Goal: Task Accomplishment & Management: Use online tool/utility

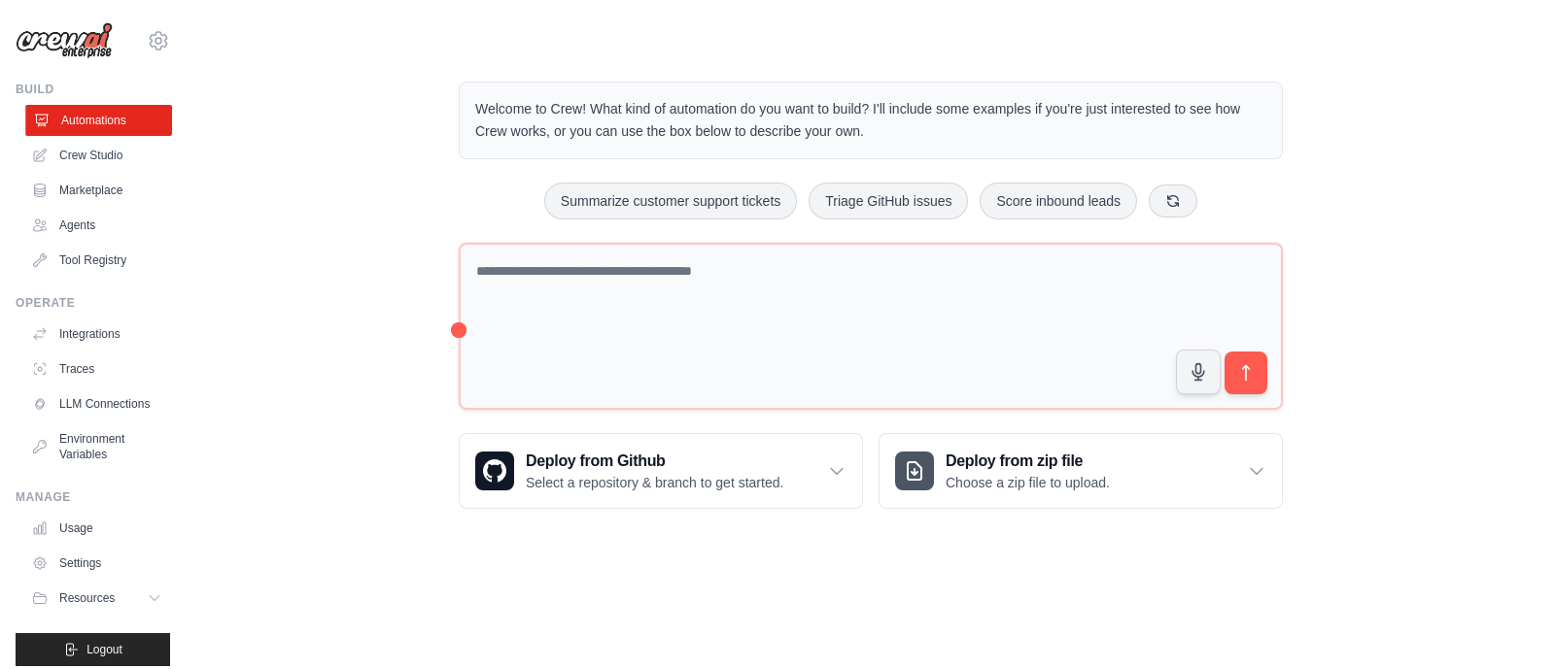
click at [92, 119] on link "Automations" at bounding box center [98, 120] width 147 height 31
click at [86, 155] on link "Crew Studio" at bounding box center [98, 155] width 147 height 31
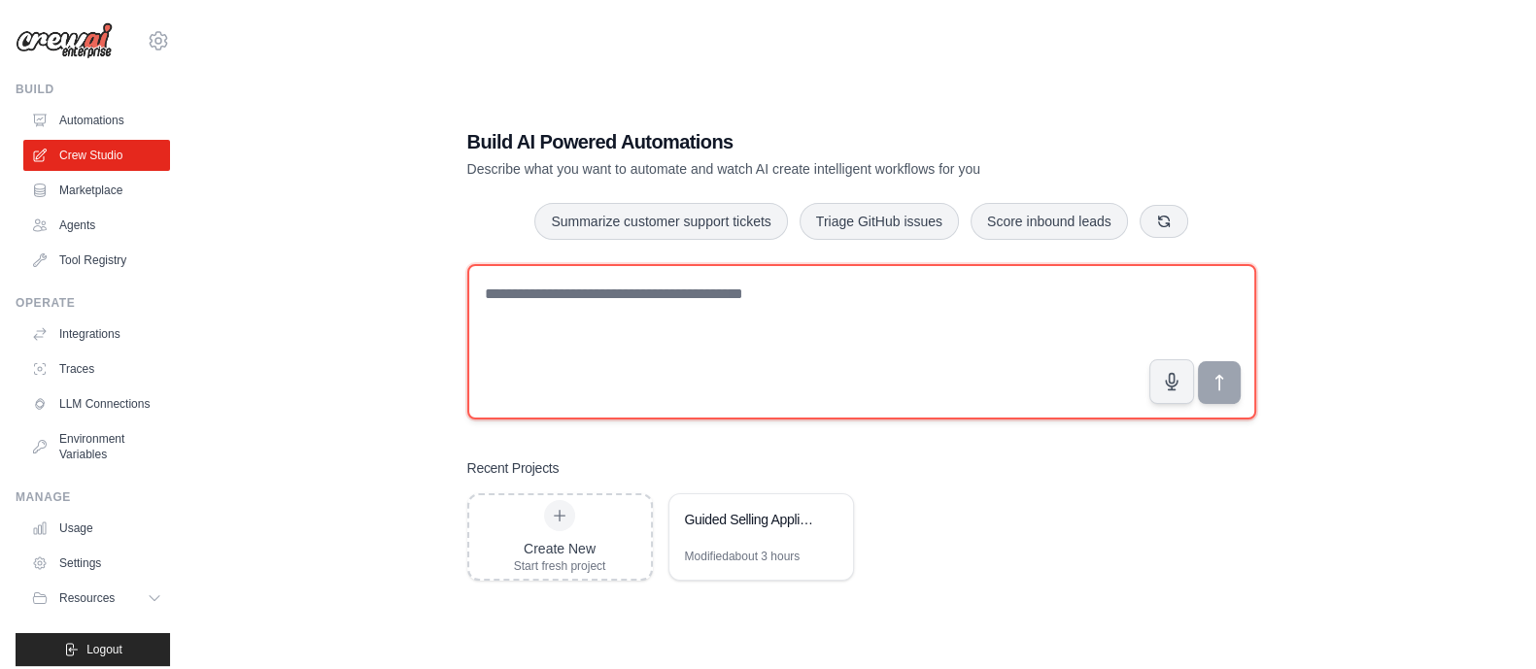
click at [565, 291] on textarea at bounding box center [861, 341] width 789 height 155
click at [565, 300] on textarea at bounding box center [861, 341] width 789 height 155
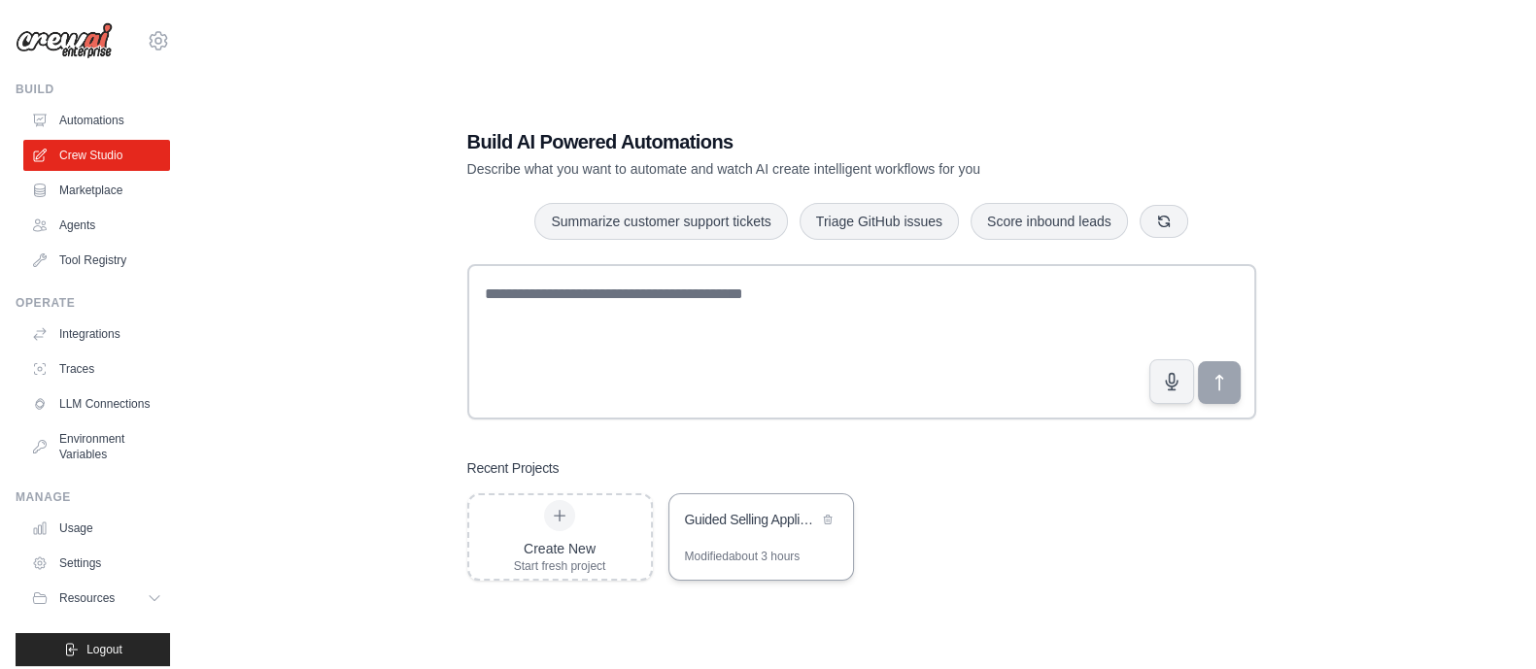
click at [729, 525] on div "Guided Selling Application" at bounding box center [751, 519] width 133 height 19
click at [87, 250] on link "Tool Registry" at bounding box center [98, 260] width 147 height 31
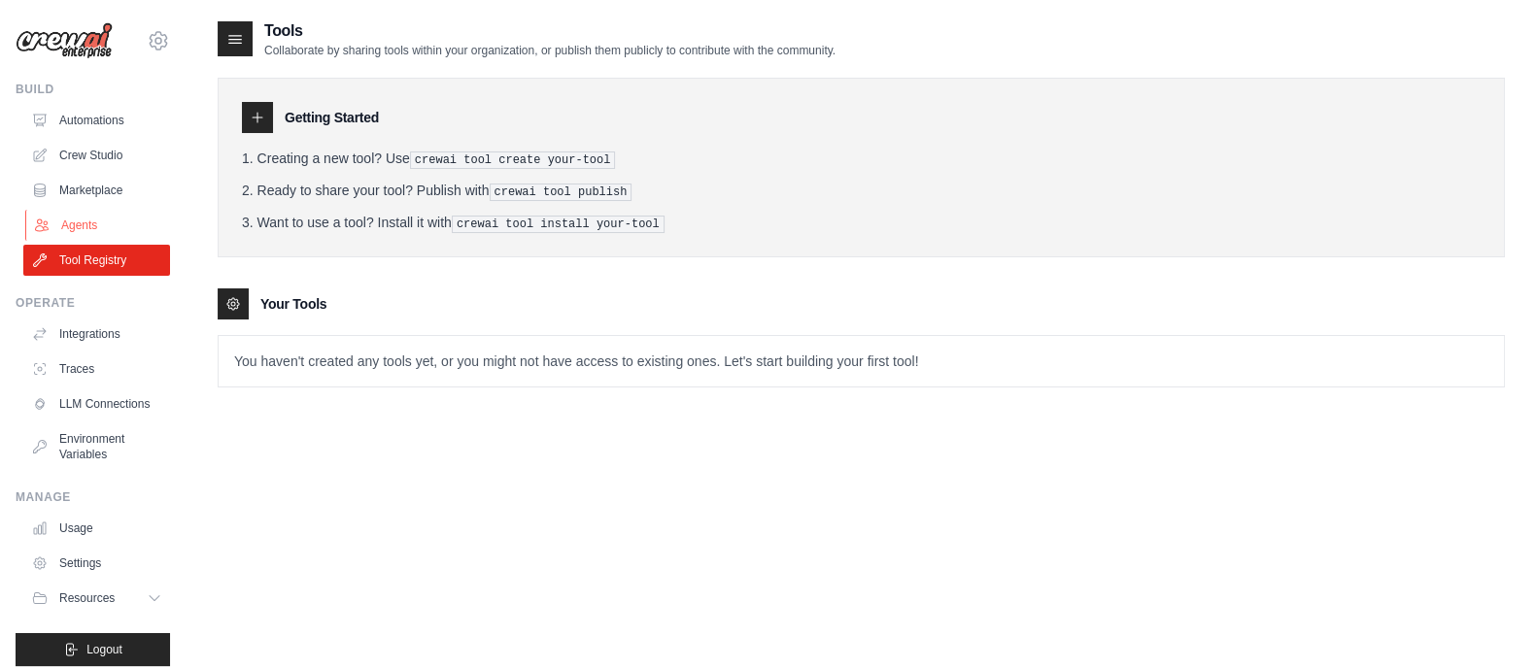
click at [93, 220] on link "Agents" at bounding box center [98, 225] width 147 height 31
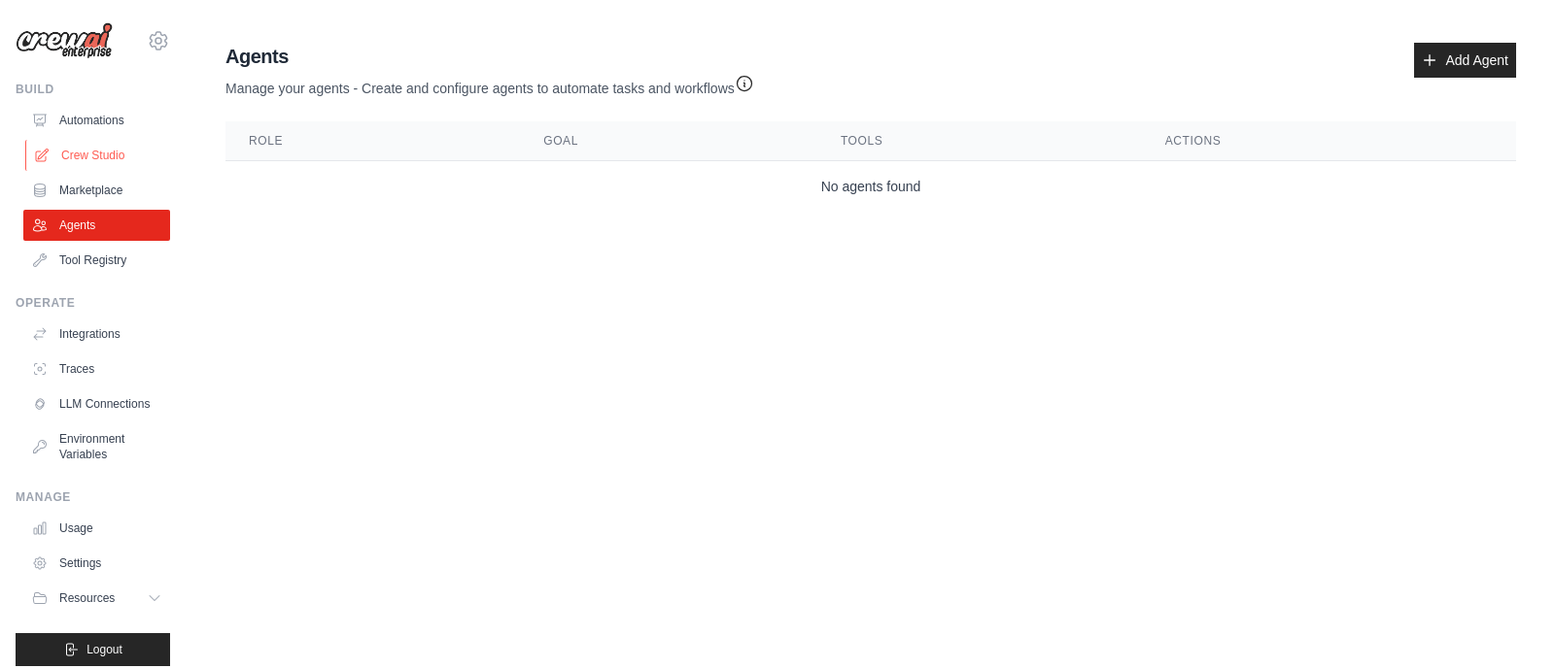
click at [92, 154] on link "Crew Studio" at bounding box center [98, 155] width 147 height 31
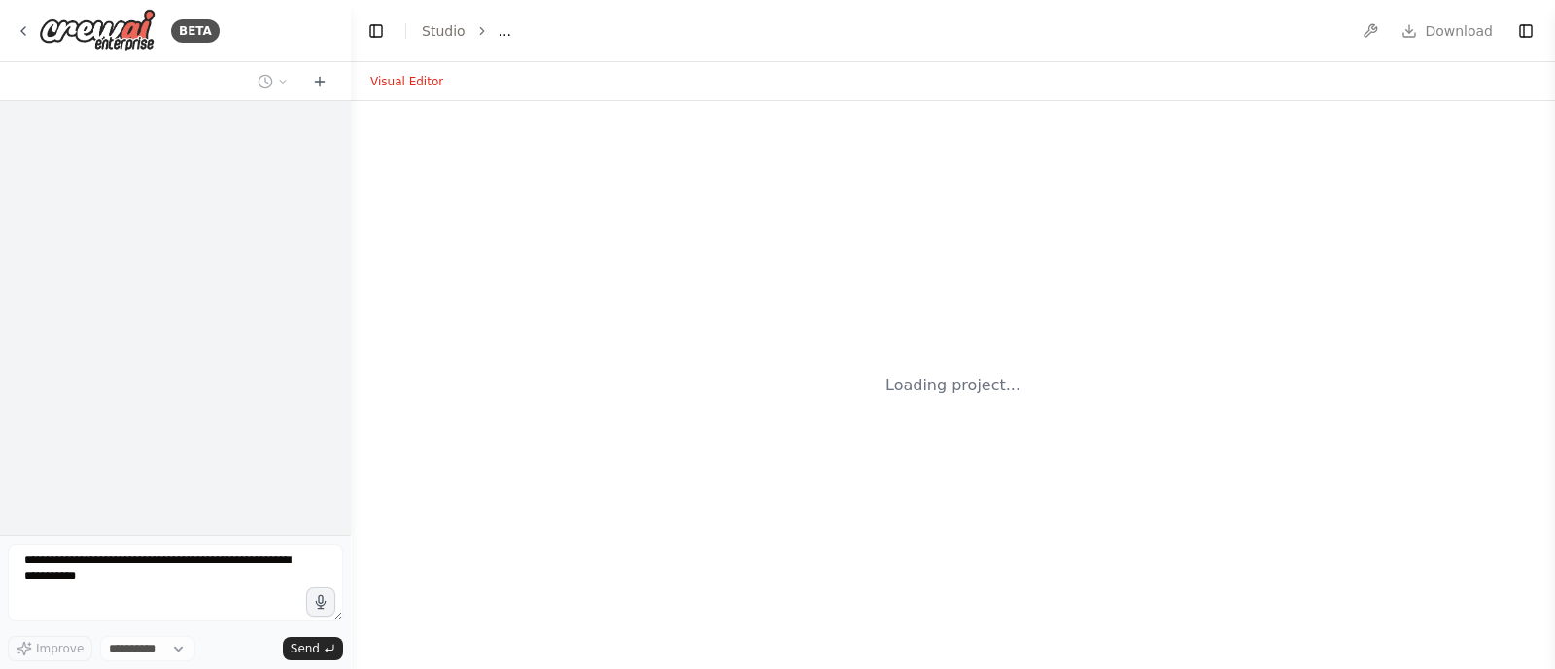
select select "****"
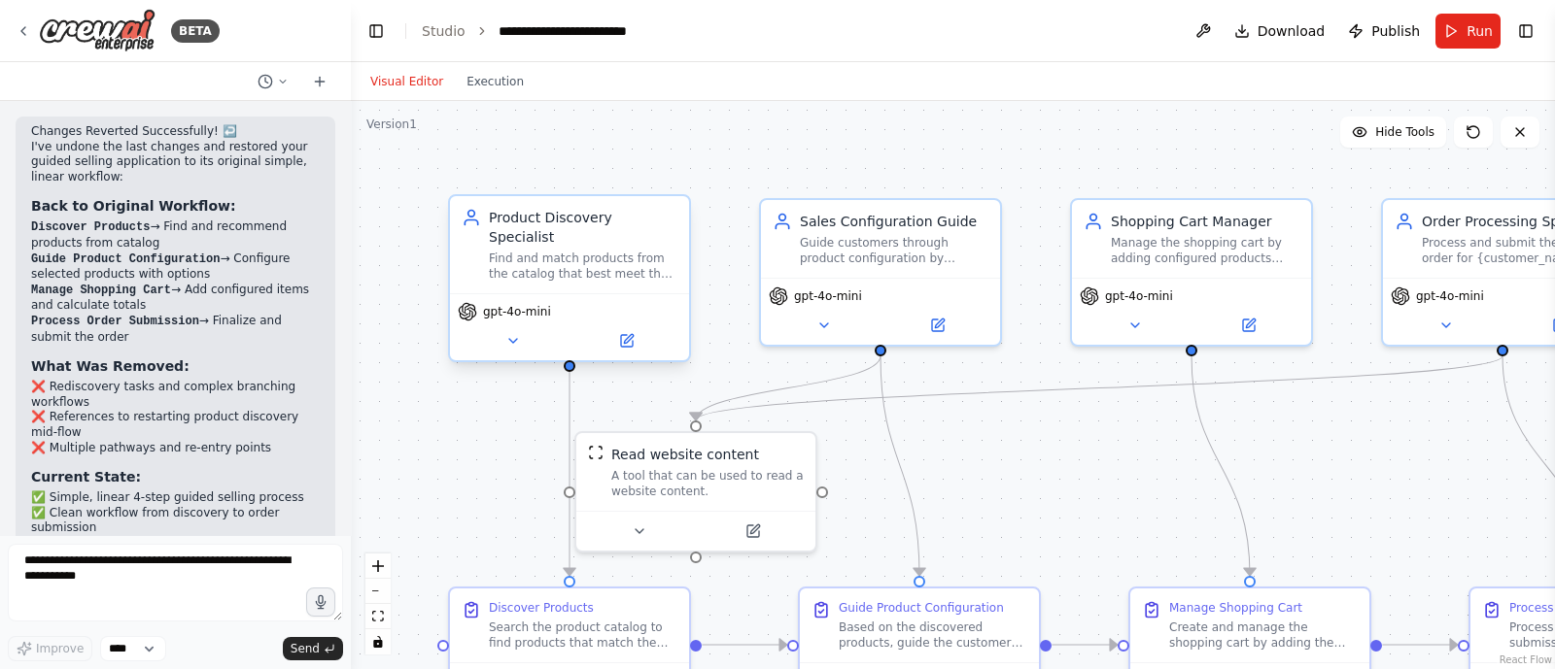
scroll to position [6073, 0]
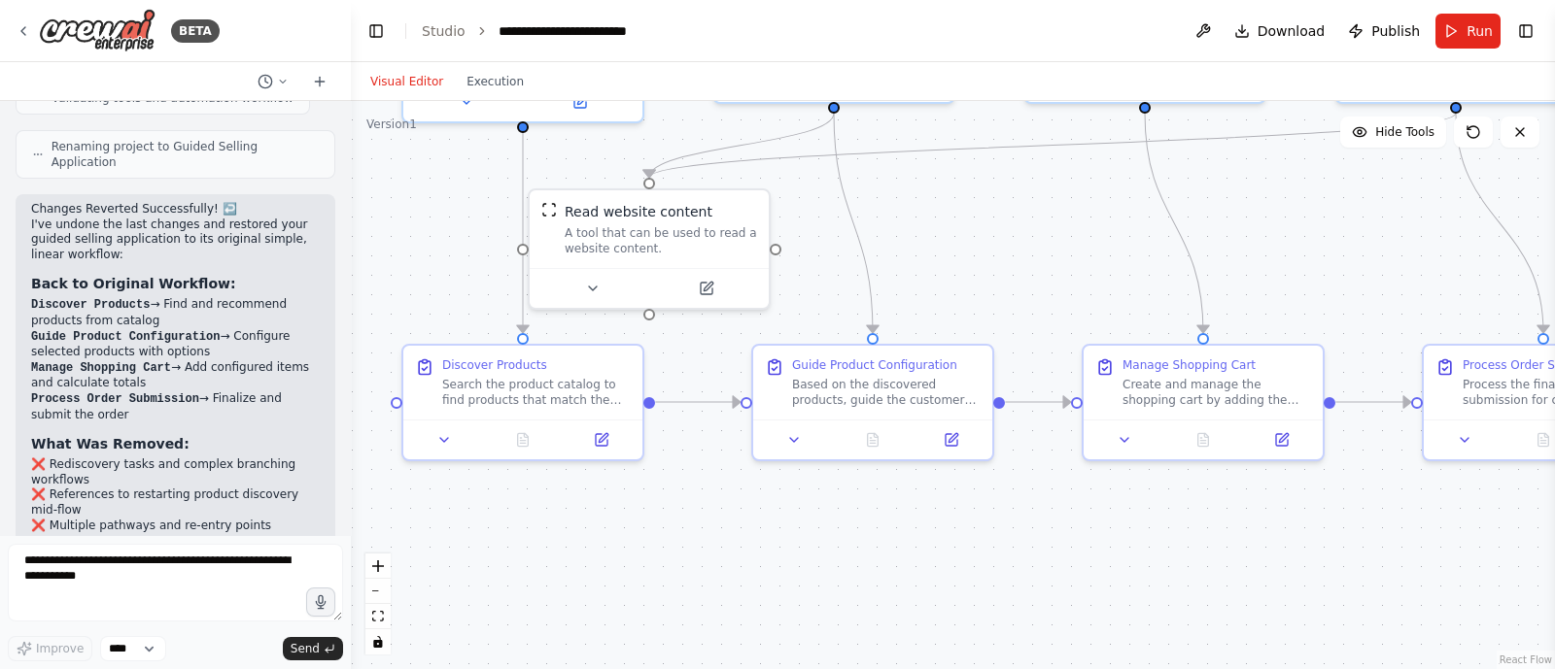
drag, startPoint x: 1309, startPoint y: 451, endPoint x: 1263, endPoint y: 210, distance: 245.2
click at [1263, 210] on div ".deletable-edge-delete-btn { width: 20px; height: 20px; border: 0px solid #ffff…" at bounding box center [953, 385] width 1204 height 568
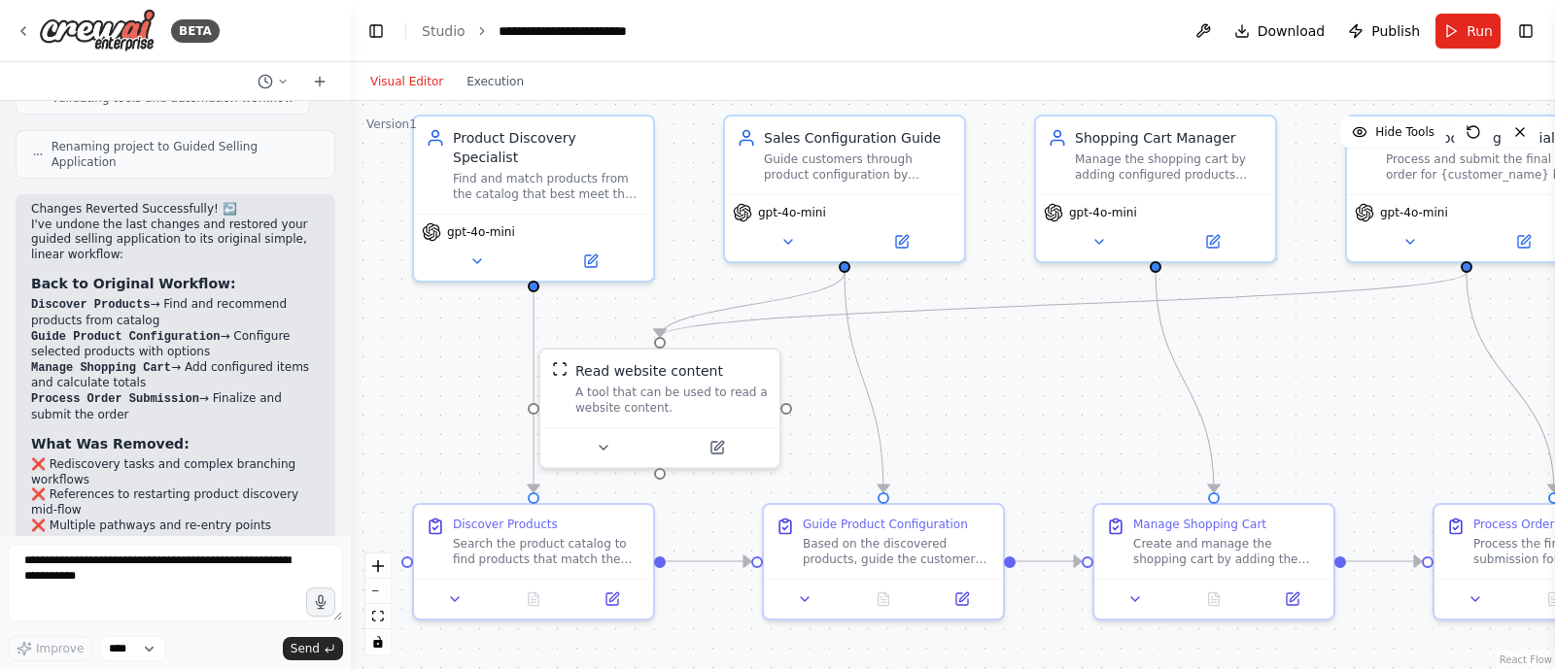
drag, startPoint x: 1044, startPoint y: 512, endPoint x: 1054, endPoint y: 680, distance: 168.4
click at [1054, 668] on html "BETA Create a guided selling application that fetching products matching user's…" at bounding box center [777, 334] width 1555 height 669
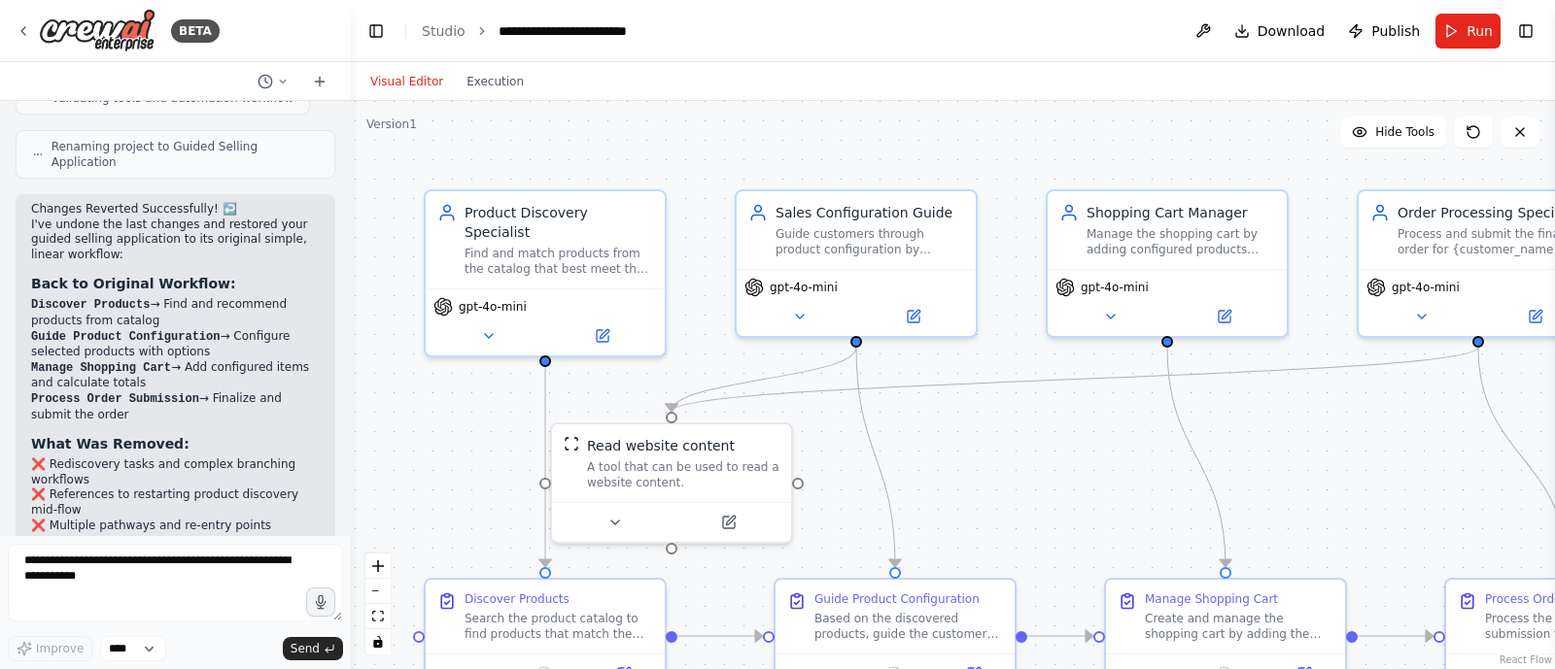
drag, startPoint x: 1025, startPoint y: 408, endPoint x: 972, endPoint y: 446, distance: 65.5
click at [1037, 474] on div ".deletable-edge-delete-btn { width: 20px; height: 20px; border: 0px solid #ffff…" at bounding box center [953, 385] width 1204 height 568
click at [489, 325] on icon at bounding box center [489, 333] width 16 height 16
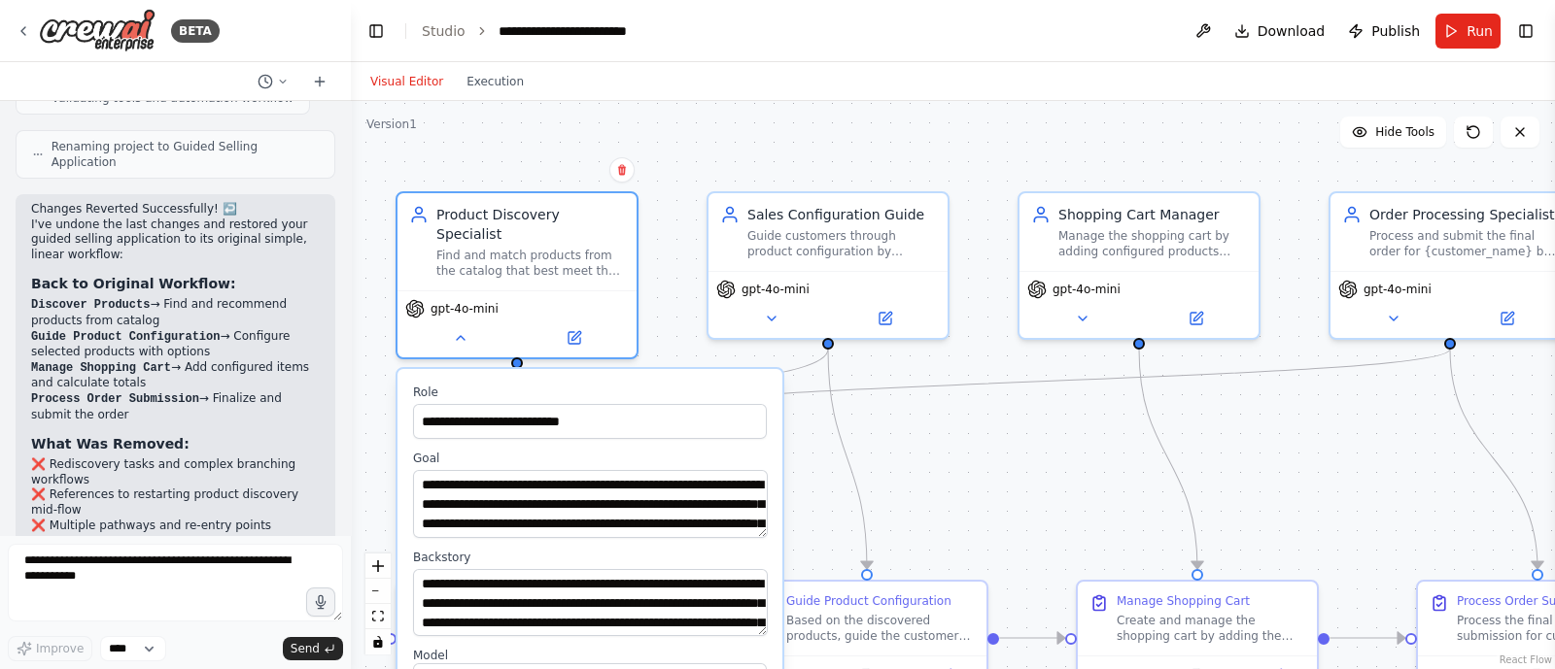
drag, startPoint x: 1341, startPoint y: 444, endPoint x: 1313, endPoint y: 446, distance: 28.2
click at [1313, 446] on div ".deletable-edge-delete-btn { width: 20px; height: 20px; border: 0px solid #ffff…" at bounding box center [953, 385] width 1204 height 568
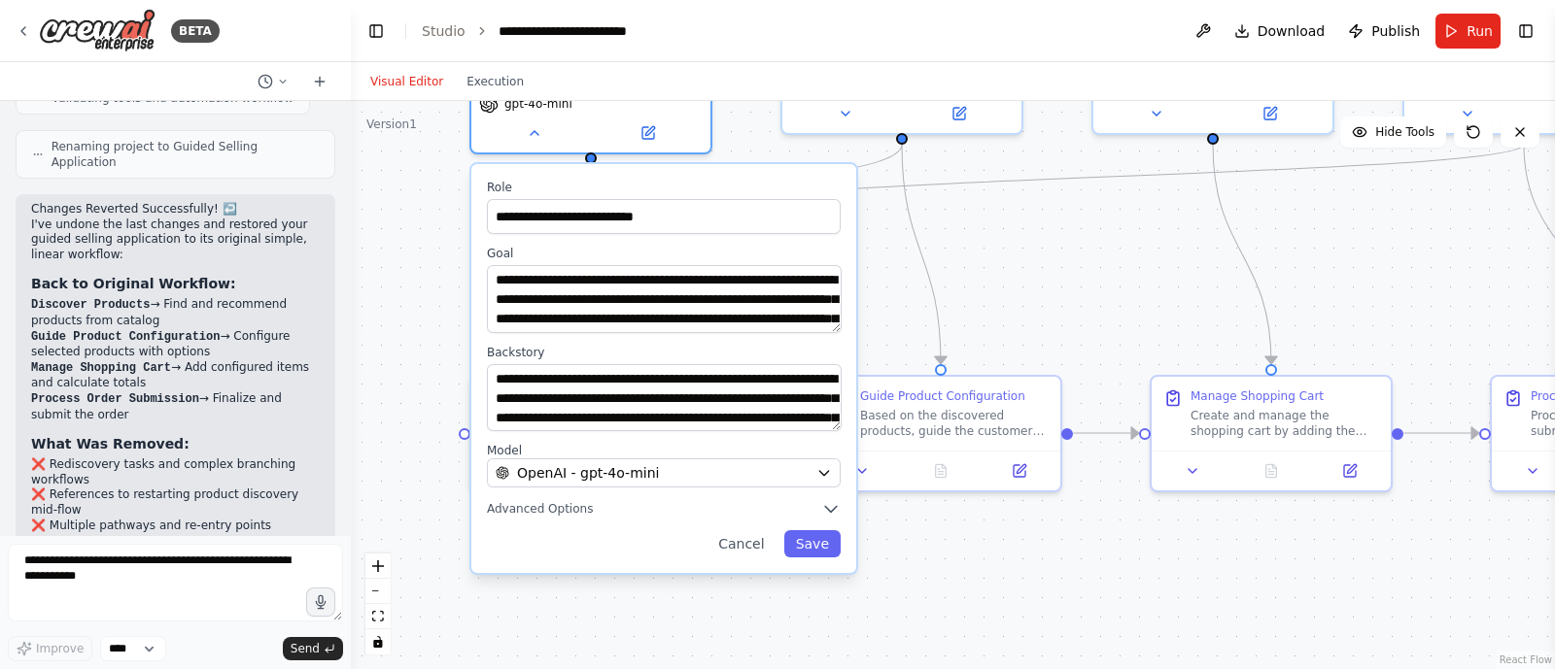
drag, startPoint x: 1000, startPoint y: 478, endPoint x: 1074, endPoint y: 274, distance: 217.0
click at [1074, 273] on div ".deletable-edge-delete-btn { width: 20px; height: 20px; border: 0px solid #ffff…" at bounding box center [953, 385] width 1204 height 568
drag, startPoint x: 549, startPoint y: 262, endPoint x: 695, endPoint y: 282, distance: 147.0
click at [766, 265] on textarea "**********" at bounding box center [664, 299] width 355 height 68
click at [610, 276] on textarea "**********" at bounding box center [664, 299] width 355 height 68
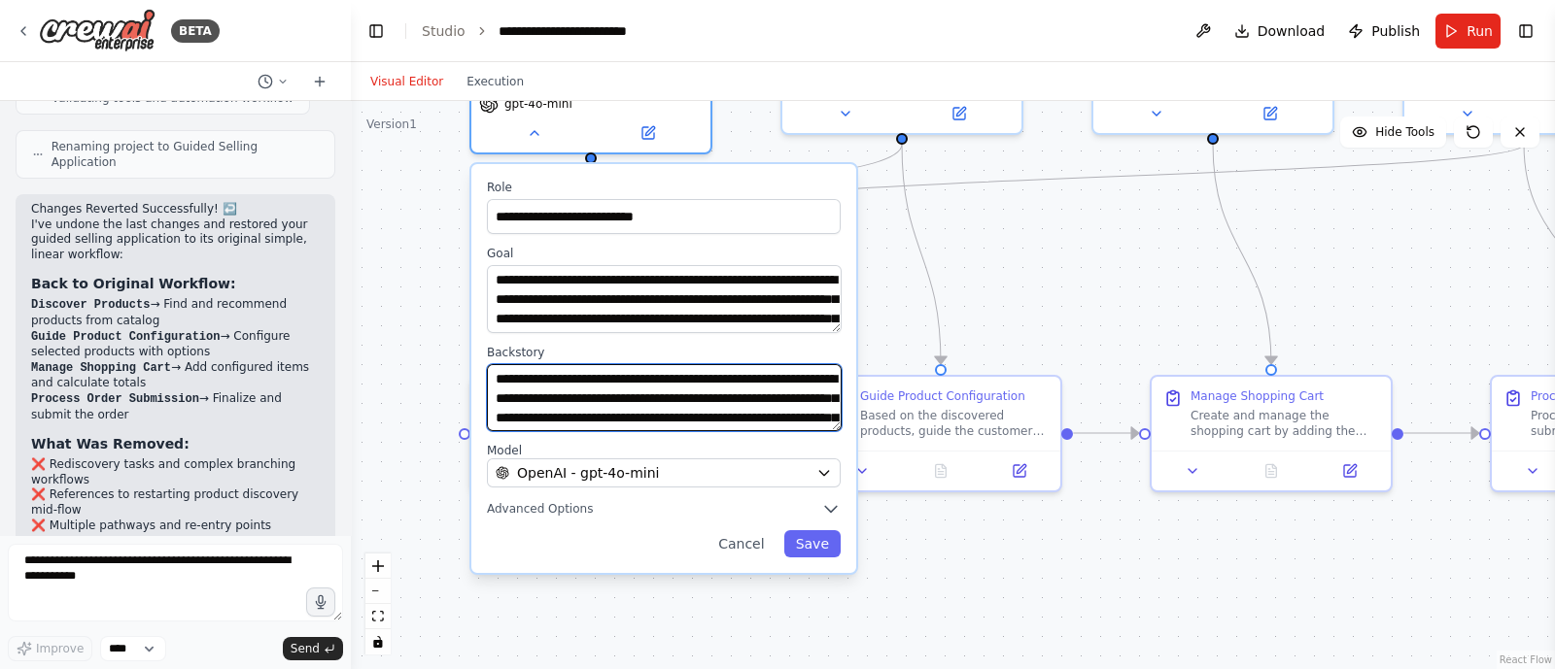
drag, startPoint x: 500, startPoint y: 357, endPoint x: 707, endPoint y: 361, distance: 207.0
click at [707, 364] on textarea "**********" at bounding box center [664, 398] width 355 height 68
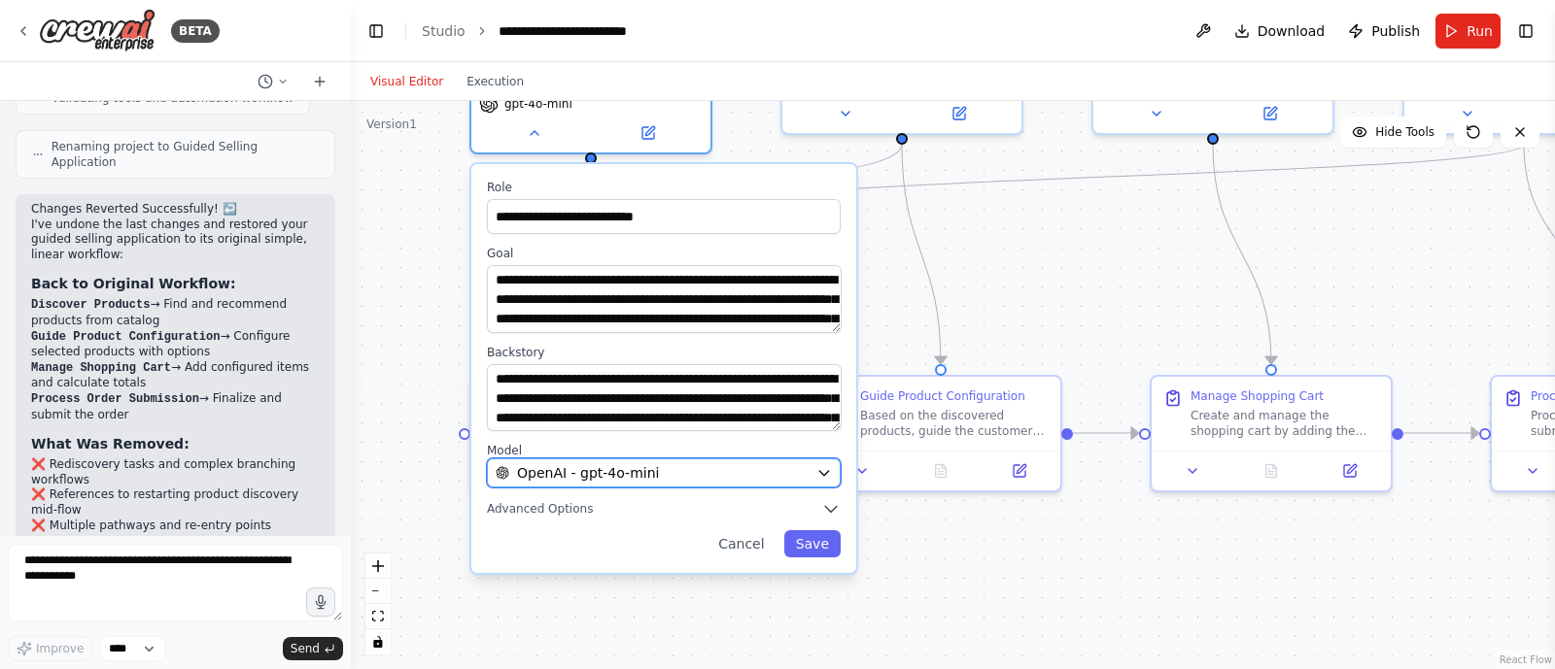
click at [598, 463] on span "OpenAI - gpt-4o-mini" at bounding box center [588, 472] width 142 height 19
click at [564, 501] on span "Advanced Options" at bounding box center [540, 509] width 106 height 16
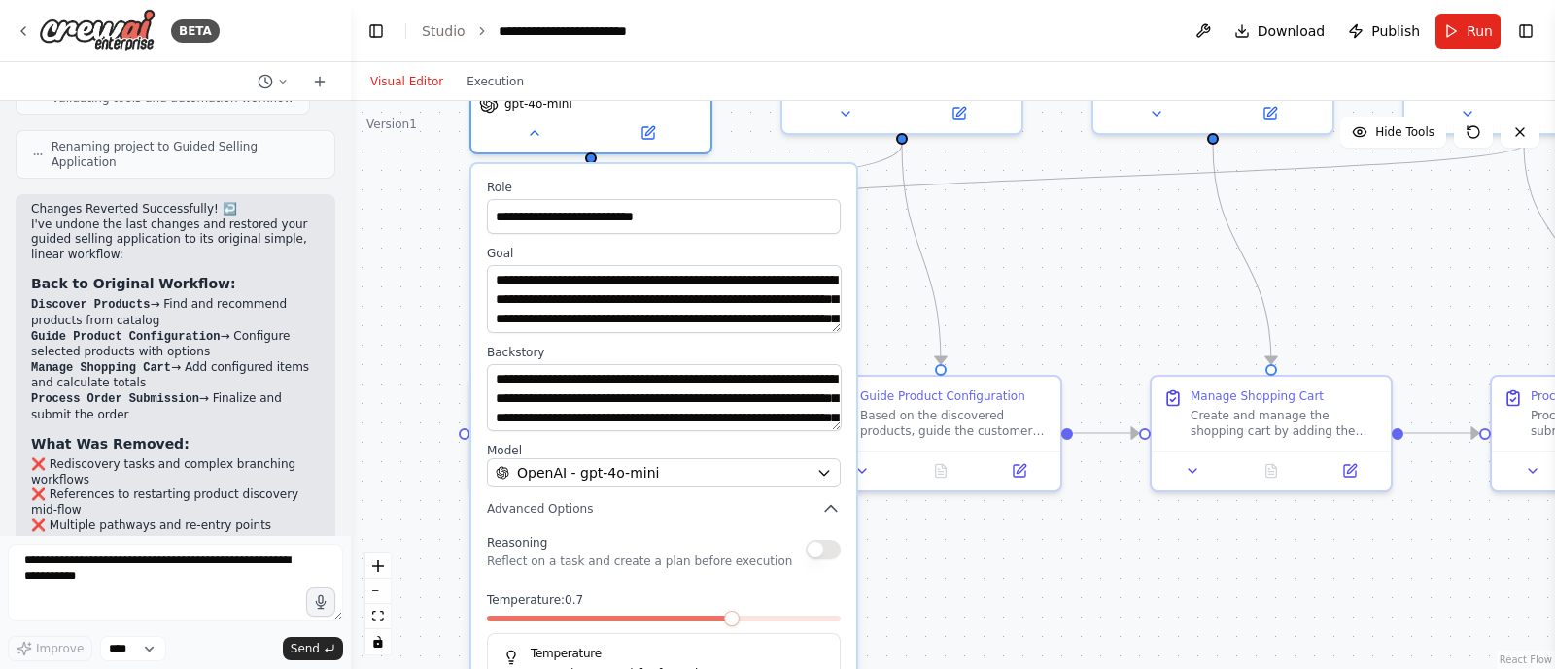
click at [1003, 293] on div ".deletable-edge-delete-btn { width: 20px; height: 20px; border: 0px solid #ffff…" at bounding box center [953, 385] width 1204 height 568
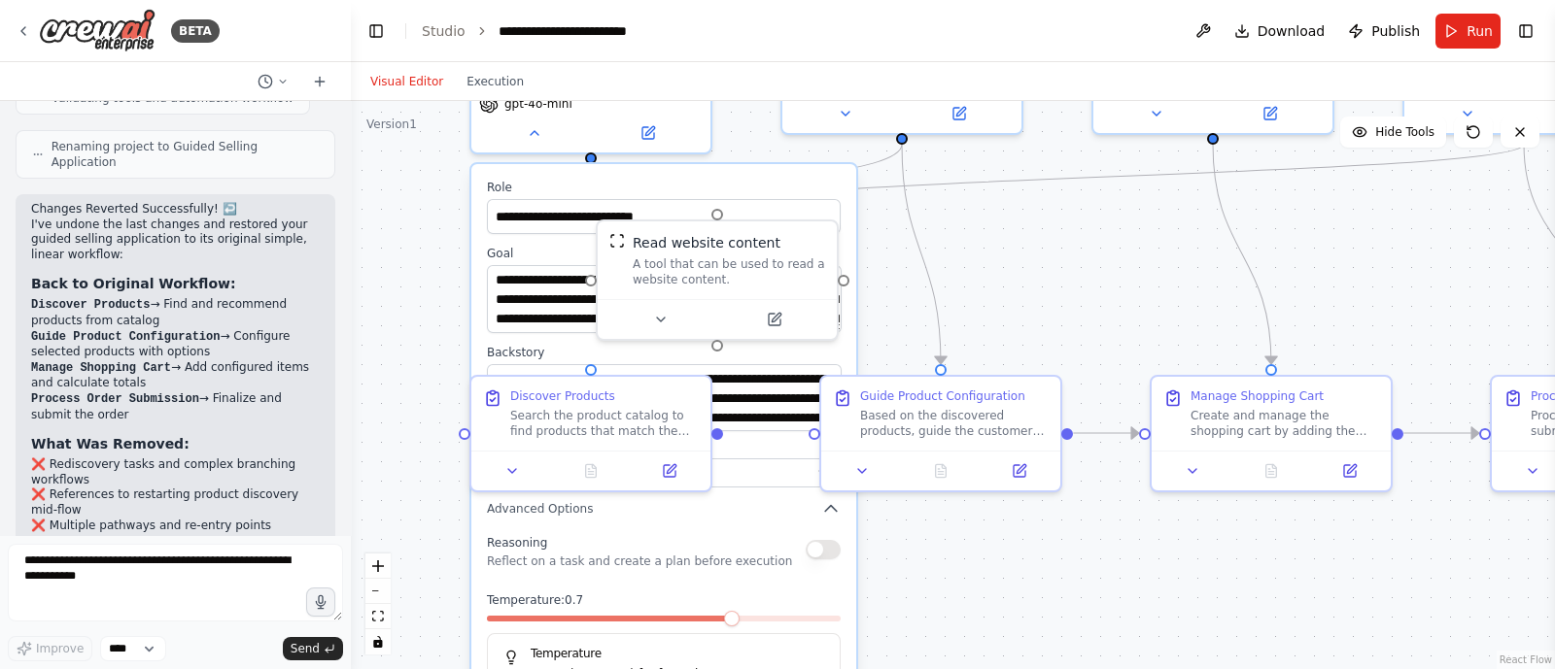
click at [907, 556] on div ".deletable-edge-delete-btn { width: 20px; height: 20px; border: 0px solid #ffff…" at bounding box center [953, 385] width 1204 height 568
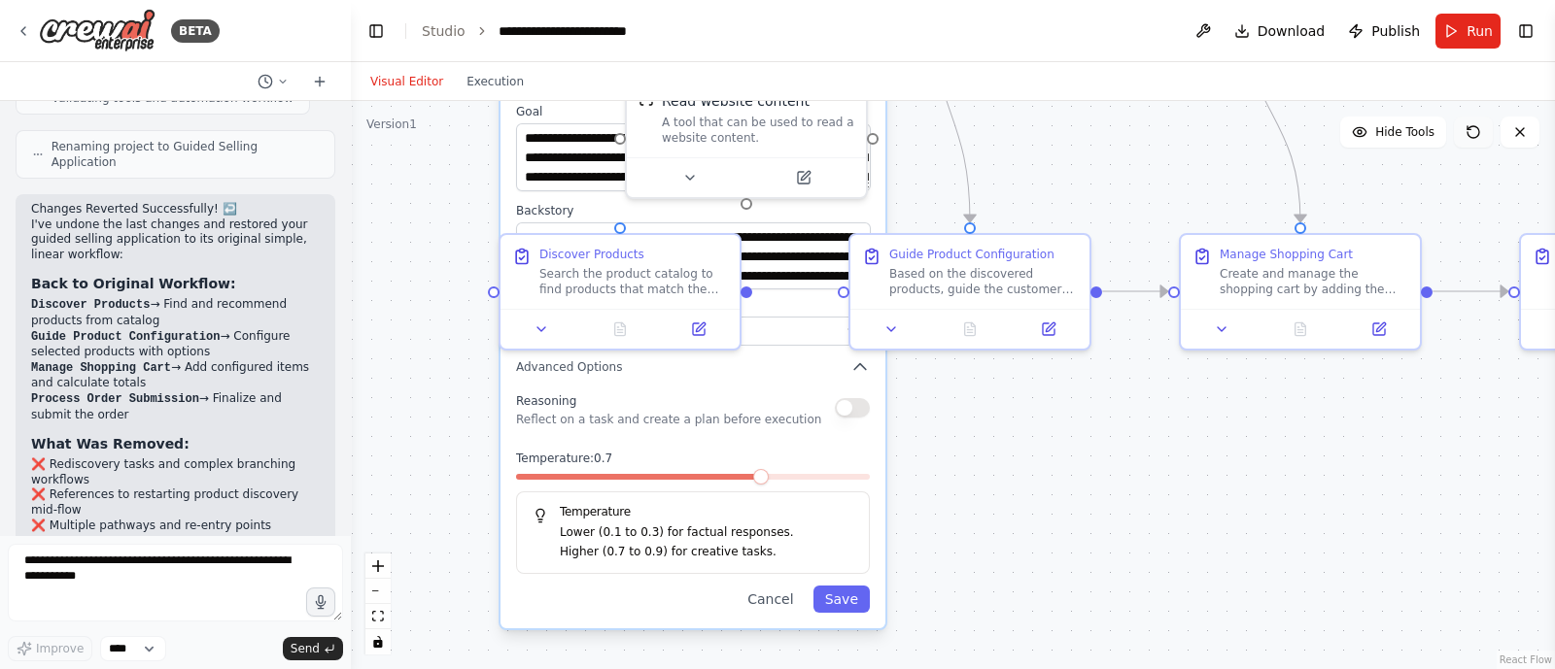
drag, startPoint x: 1441, startPoint y: 298, endPoint x: 1460, endPoint y: 131, distance: 168.2
click at [1462, 131] on div "Version 1 Hide Tools .deletable-edge-delete-btn { width: 20px; height: 20px; bo…" at bounding box center [953, 385] width 1204 height 568
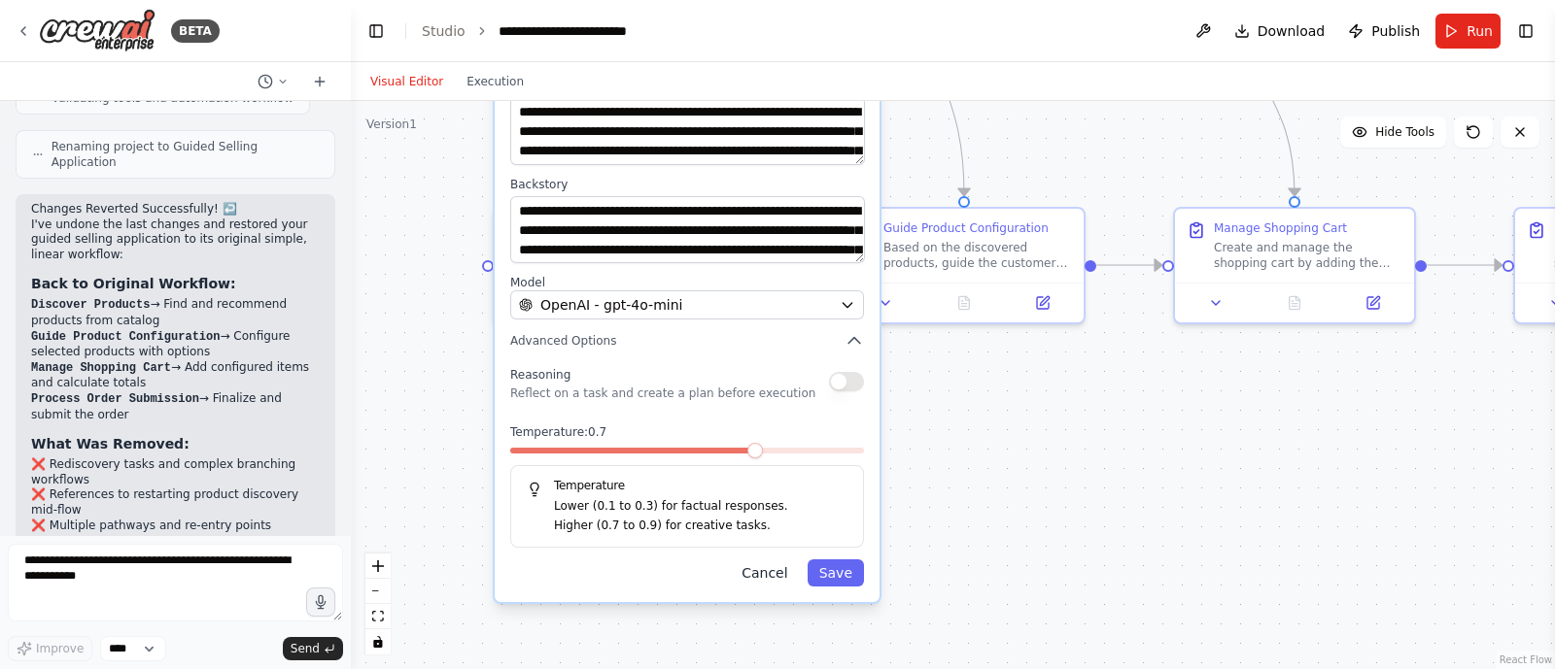
click at [770, 561] on button "Cancel" at bounding box center [764, 573] width 69 height 27
click at [770, 560] on button "Cancel" at bounding box center [764, 573] width 69 height 27
click at [765, 560] on button "Cancel" at bounding box center [764, 573] width 69 height 27
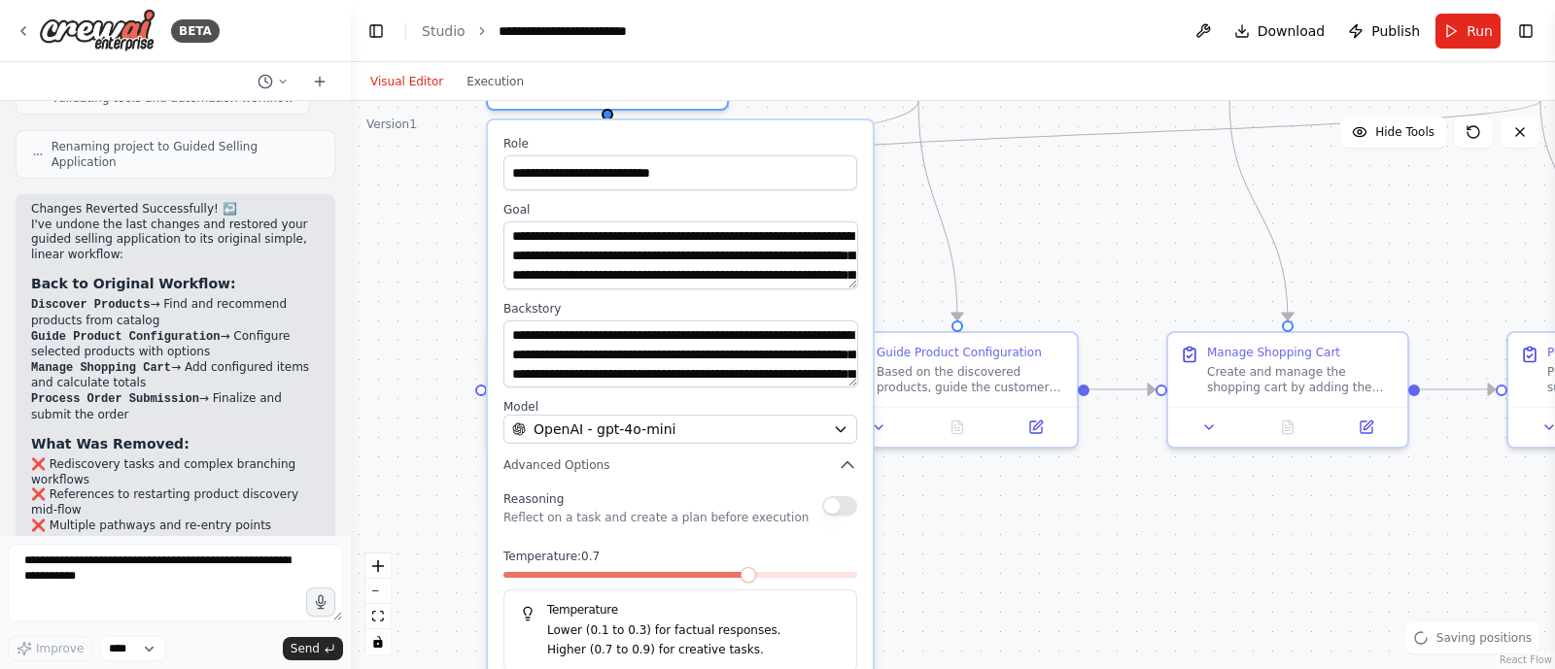
drag, startPoint x: 1003, startPoint y: 484, endPoint x: 978, endPoint y: 653, distance: 170.8
click at [982, 668] on html "BETA Create a guided selling application that fetching products matching user's…" at bounding box center [777, 334] width 1555 height 669
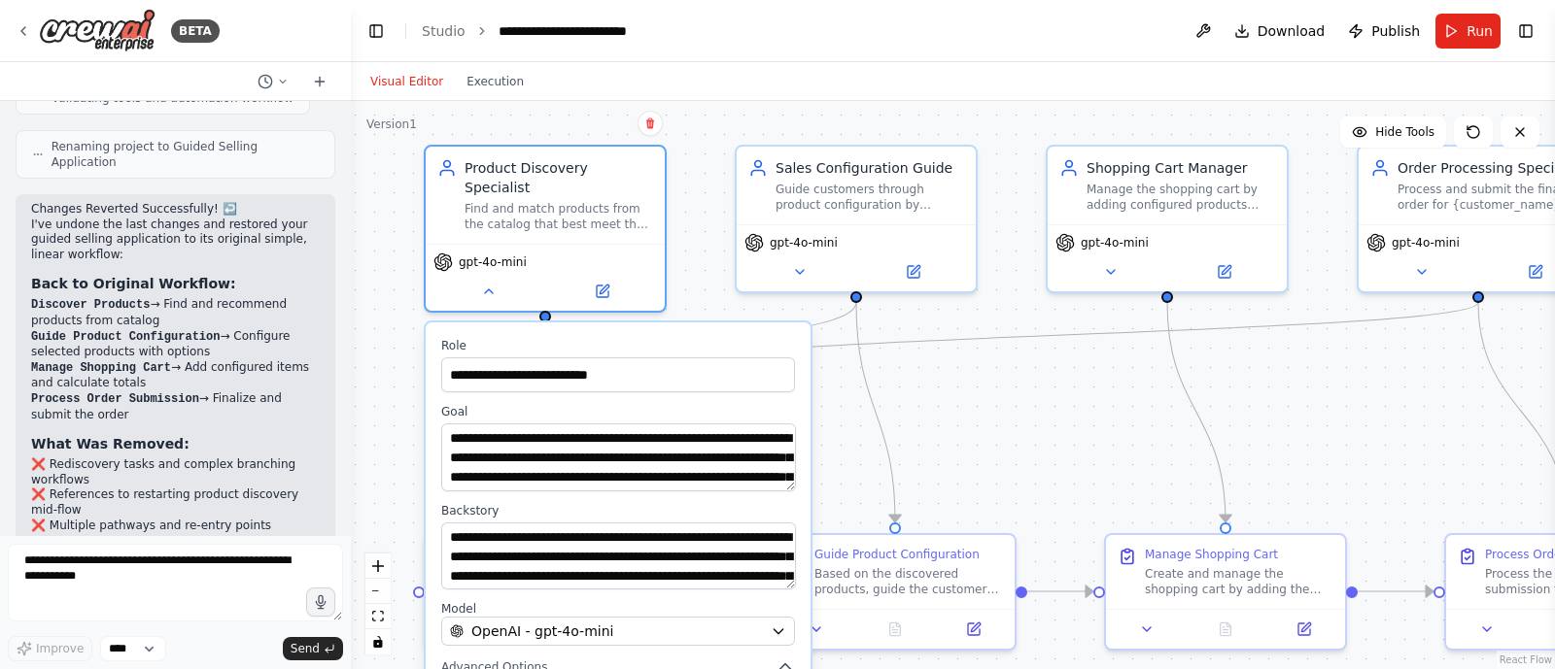
drag, startPoint x: 1142, startPoint y: 250, endPoint x: 909, endPoint y: 350, distance: 252.9
click at [1094, 386] on div ".deletable-edge-delete-btn { width: 20px; height: 20px; border: 0px solid #ffff…" at bounding box center [953, 385] width 1204 height 568
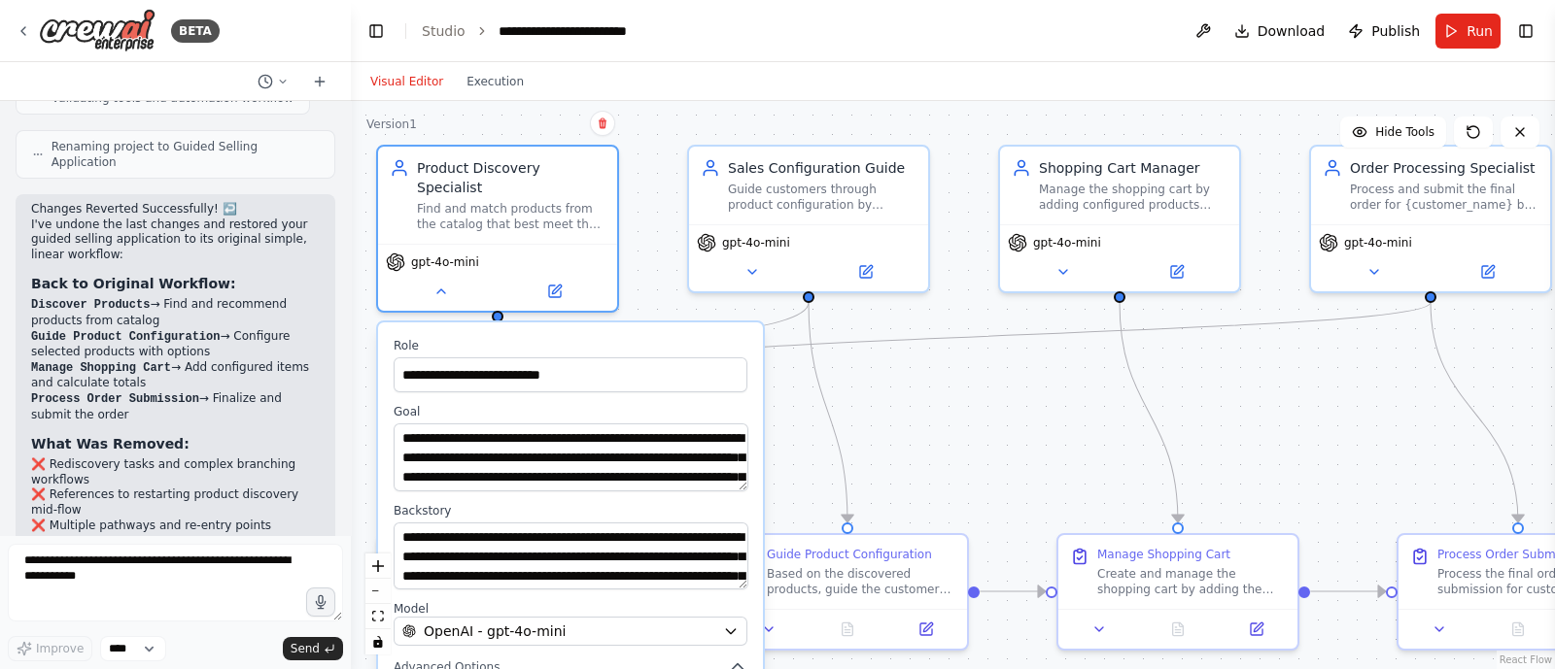
drag, startPoint x: 1097, startPoint y: 420, endPoint x: 1050, endPoint y: 420, distance: 46.6
click at [1050, 420] on div ".deletable-edge-delete-btn { width: 20px; height: 20px; border: 0px solid #ffff…" at bounding box center [953, 385] width 1204 height 568
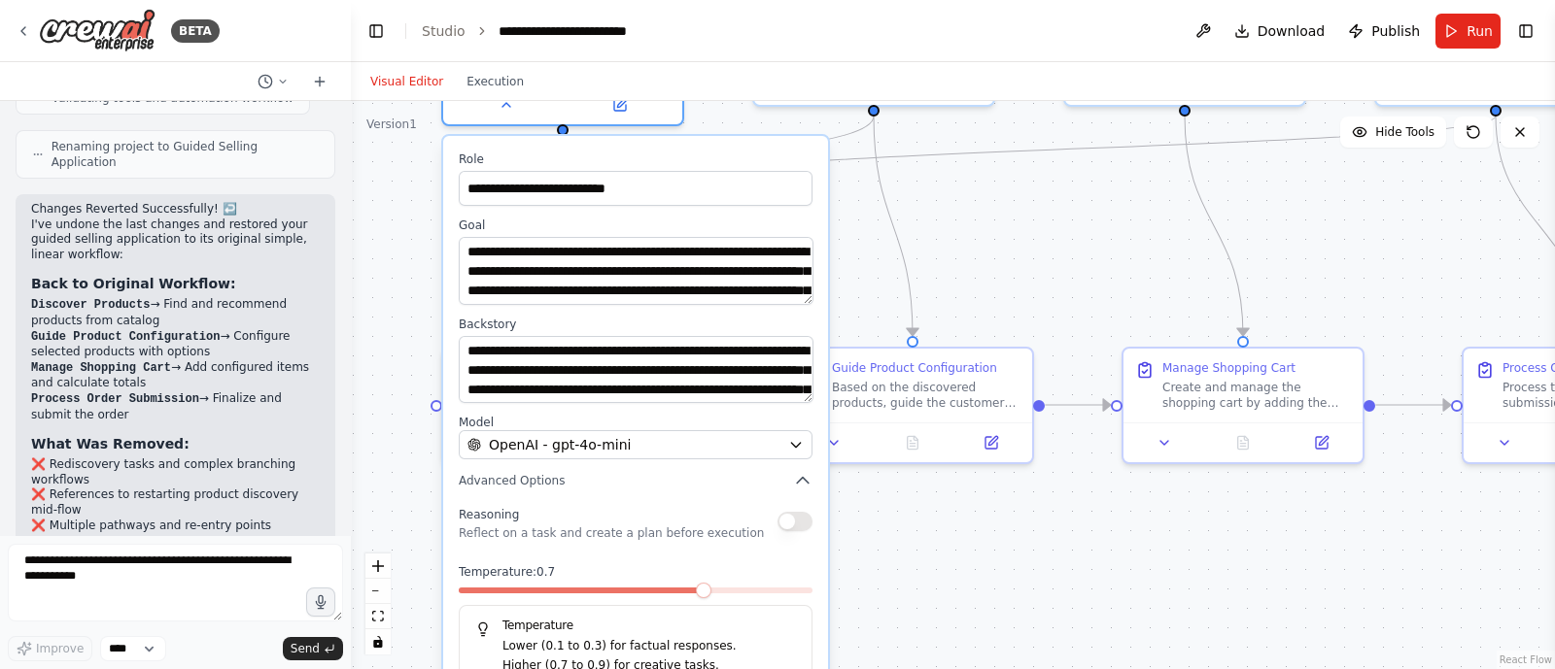
drag, startPoint x: 982, startPoint y: 467, endPoint x: 1047, endPoint y: 281, distance: 197.6
click at [1047, 281] on div ".deletable-edge-delete-btn { width: 20px; height: 20px; border: 0px solid #ffff…" at bounding box center [953, 385] width 1204 height 568
click at [869, 607] on div ".deletable-edge-delete-btn { width: 20px; height: 20px; border: 0px solid #ffff…" at bounding box center [953, 385] width 1204 height 568
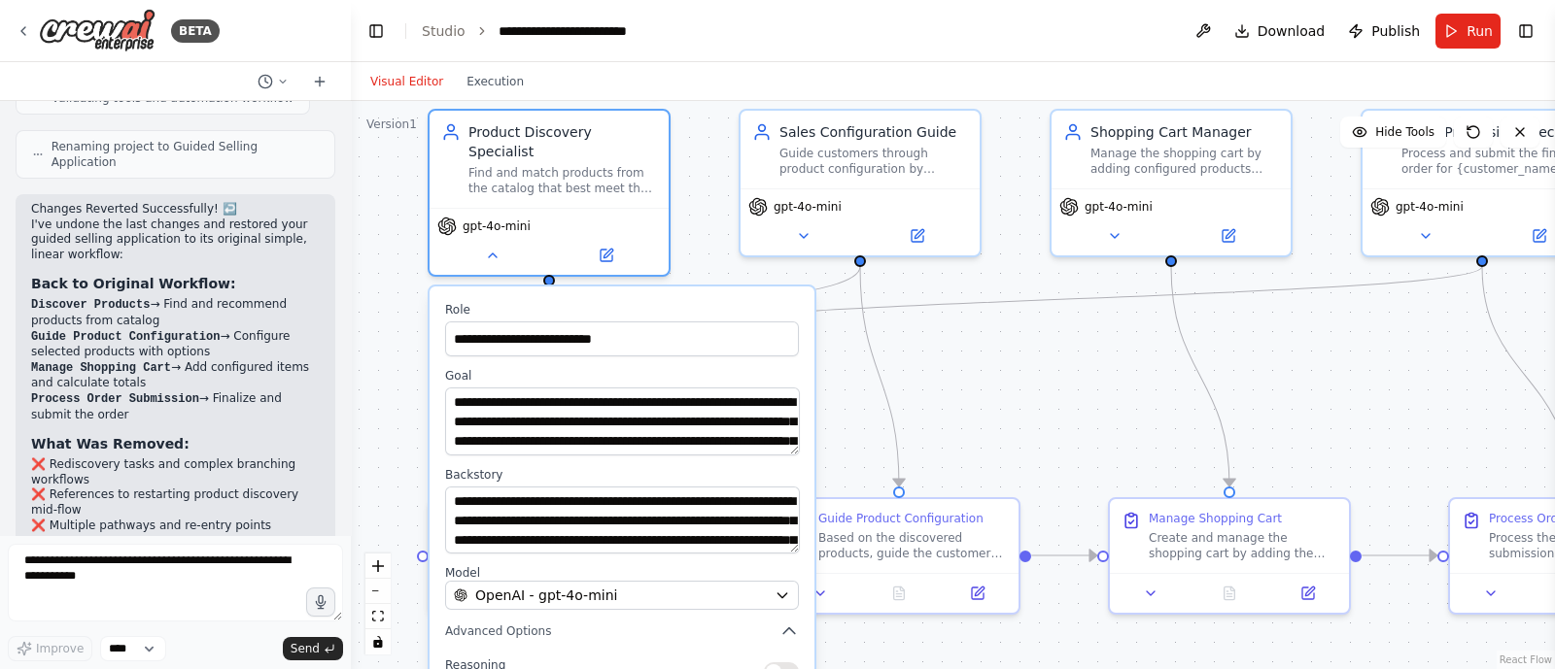
drag, startPoint x: 952, startPoint y: 575, endPoint x: 938, endPoint y: 726, distance: 151.3
click at [938, 668] on html "BETA Create a guided selling application that fetching products matching user's…" at bounding box center [777, 334] width 1555 height 669
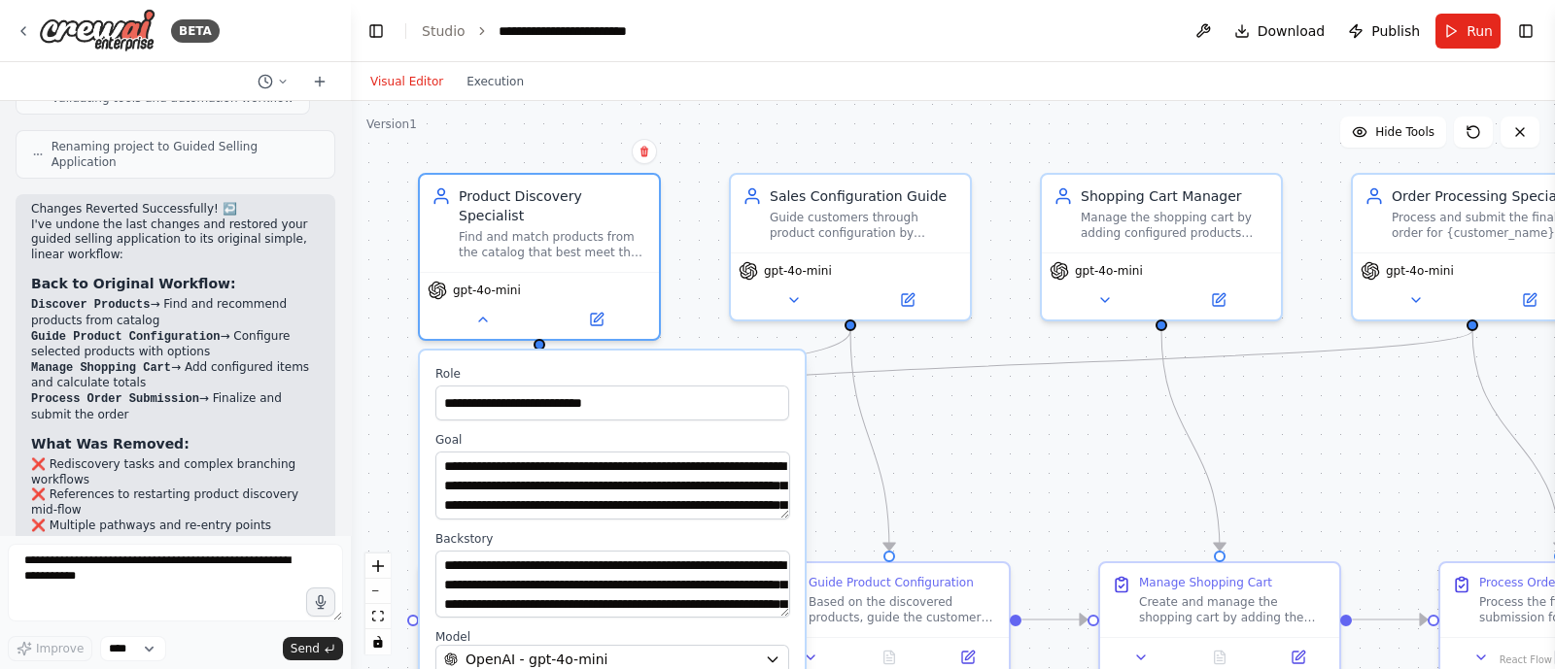
drag, startPoint x: 1030, startPoint y: 446, endPoint x: 1018, endPoint y: 489, distance: 44.3
click at [1020, 486] on div ".deletable-edge-delete-btn { width: 20px; height: 20px; border: 0px solid #ffff…" at bounding box center [953, 385] width 1204 height 568
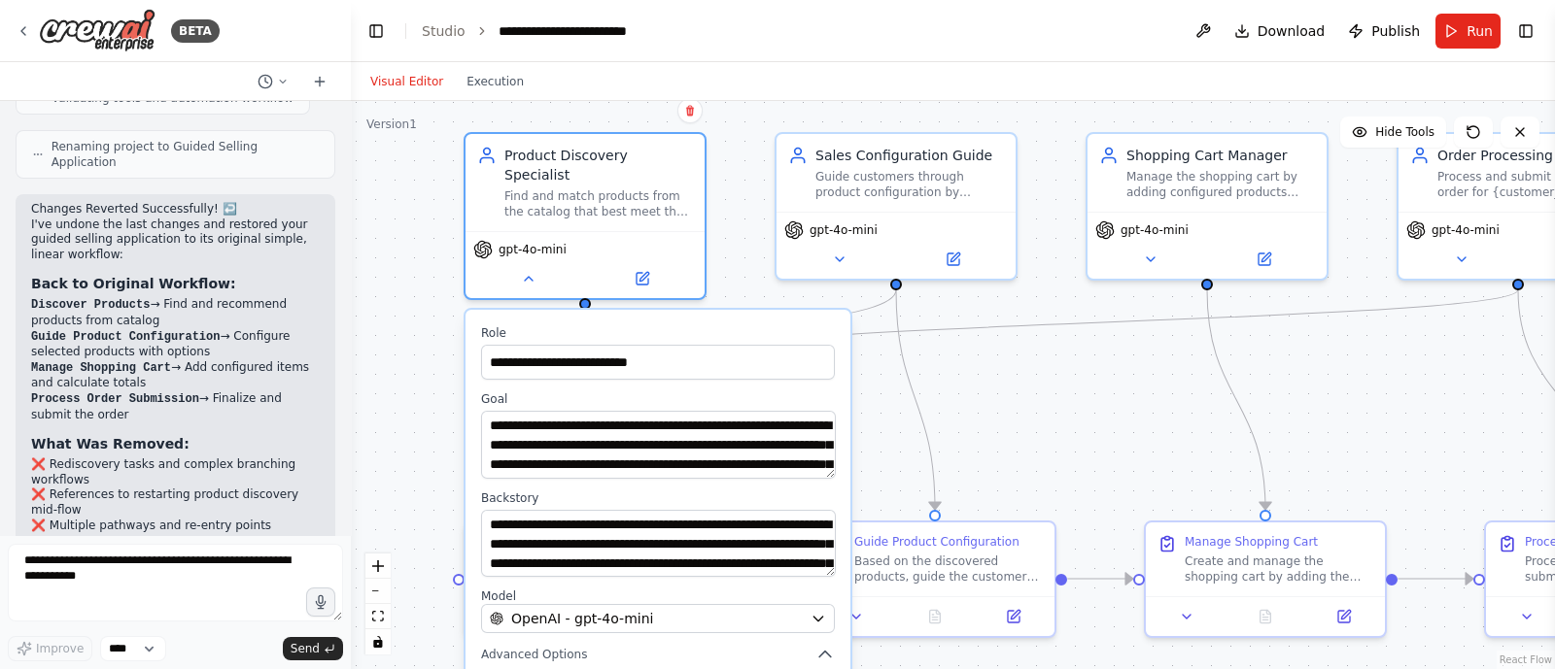
drag, startPoint x: 1041, startPoint y: 435, endPoint x: 1081, endPoint y: 395, distance: 57.0
click at [1086, 394] on div ".deletable-edge-delete-btn { width: 20px; height: 20px; border: 0px solid #ffff…" at bounding box center [953, 385] width 1204 height 568
click at [24, 31] on icon at bounding box center [24, 31] width 16 height 16
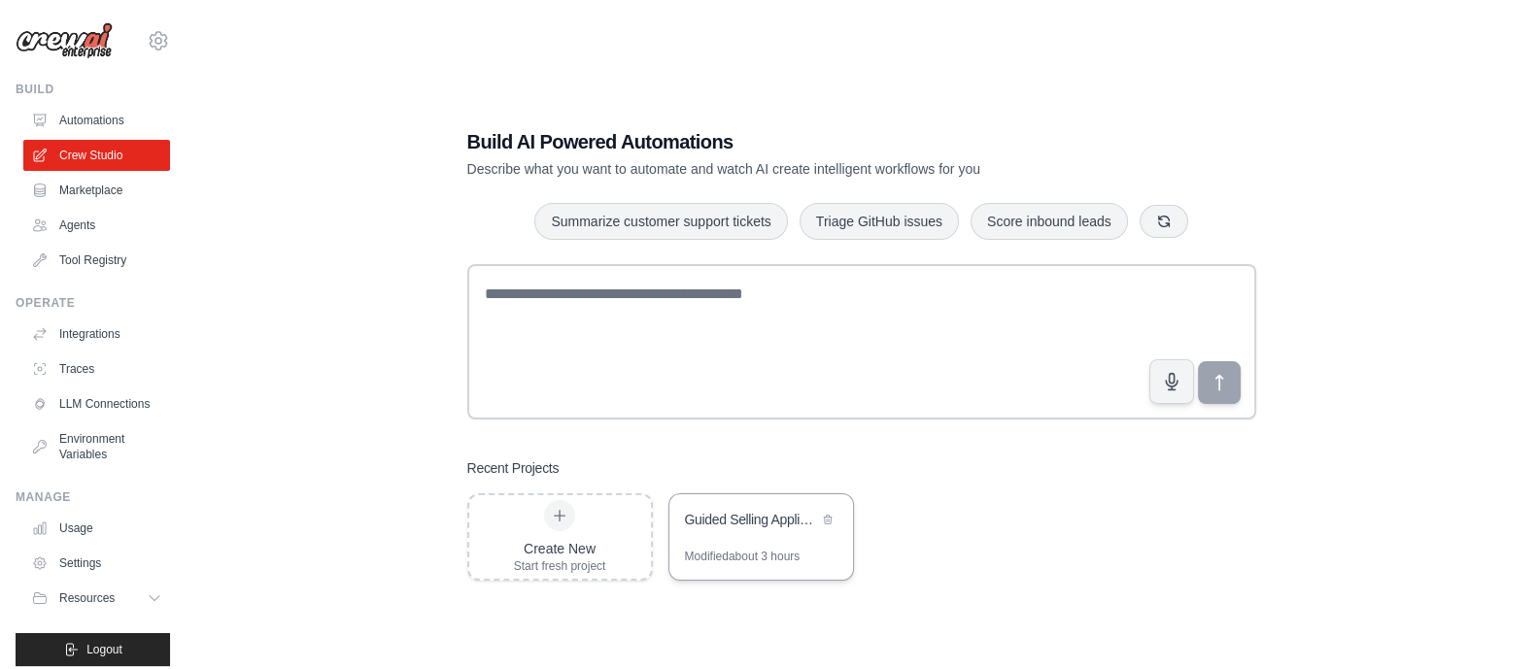
click at [716, 521] on div "Guided Selling Application" at bounding box center [751, 519] width 133 height 19
click at [92, 259] on link "Tool Registry" at bounding box center [98, 260] width 147 height 31
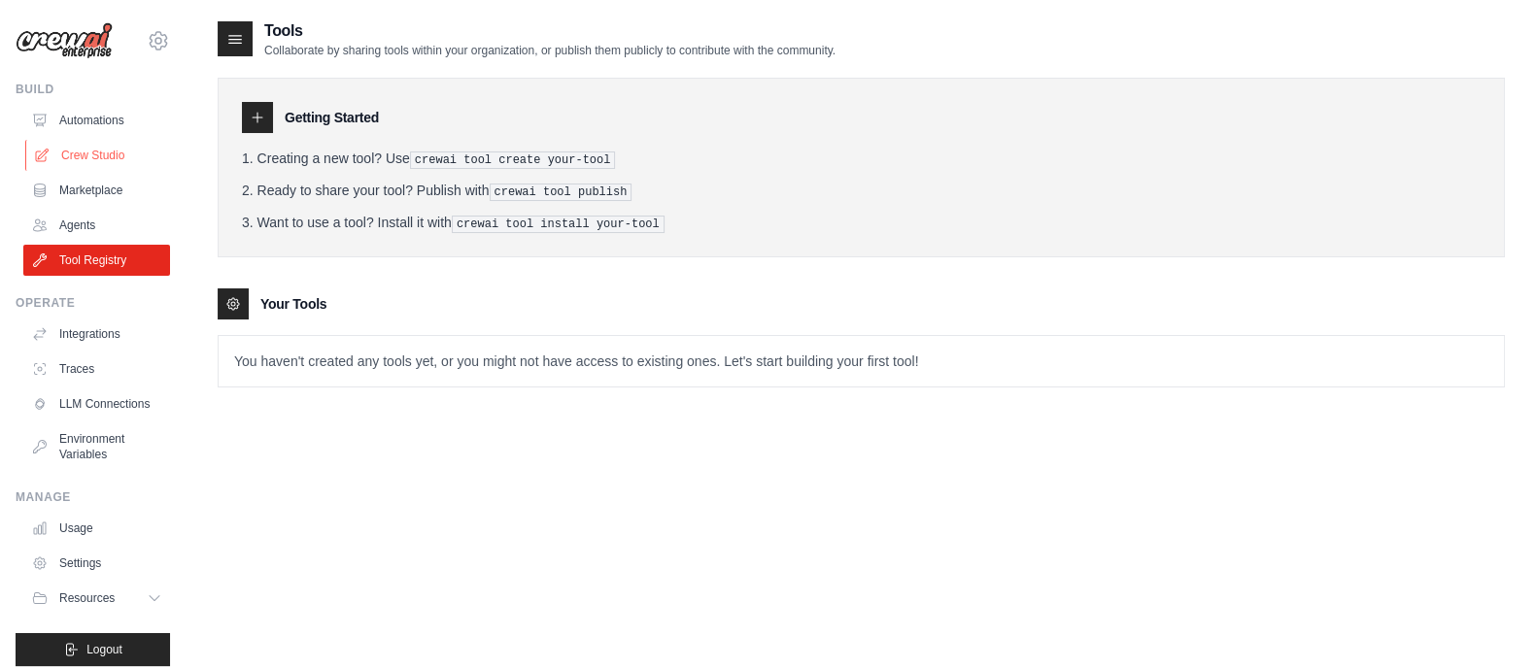
click at [94, 153] on link "Crew Studio" at bounding box center [98, 155] width 147 height 31
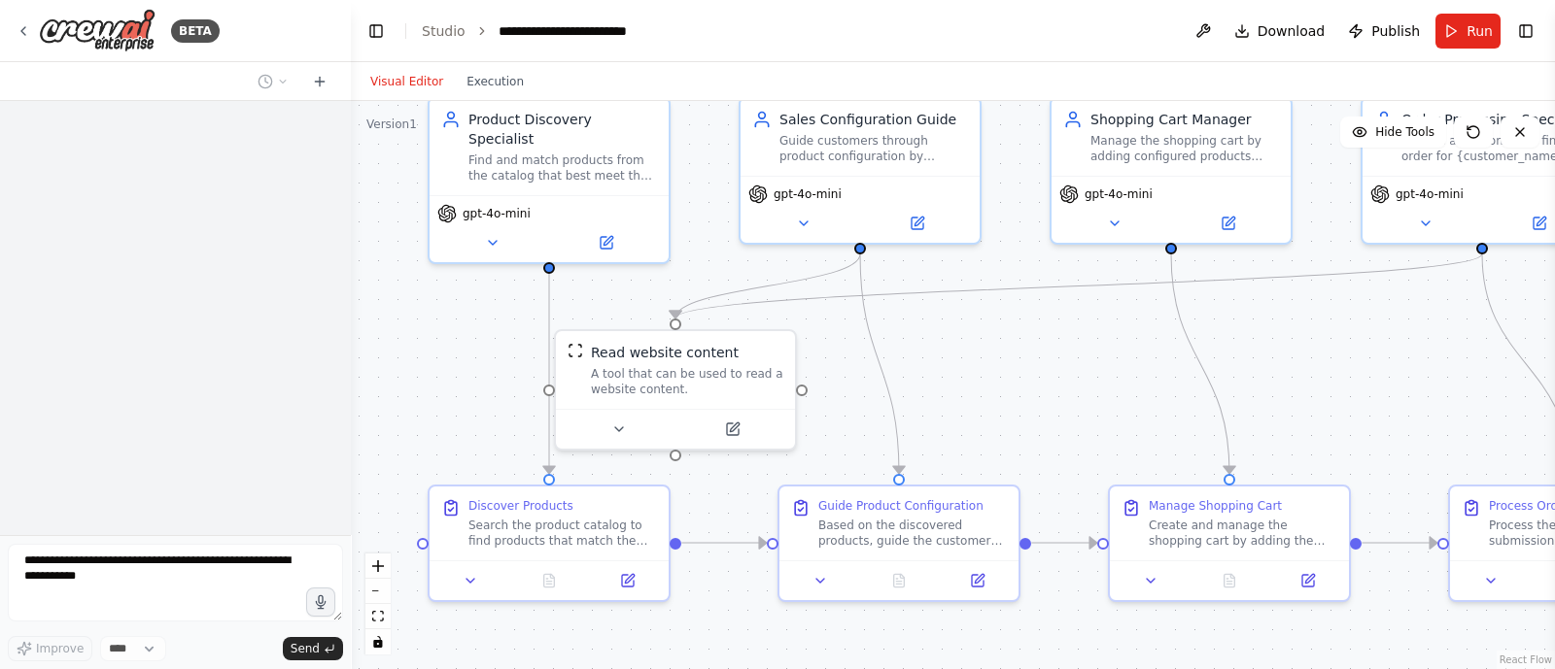
scroll to position [5596, 0]
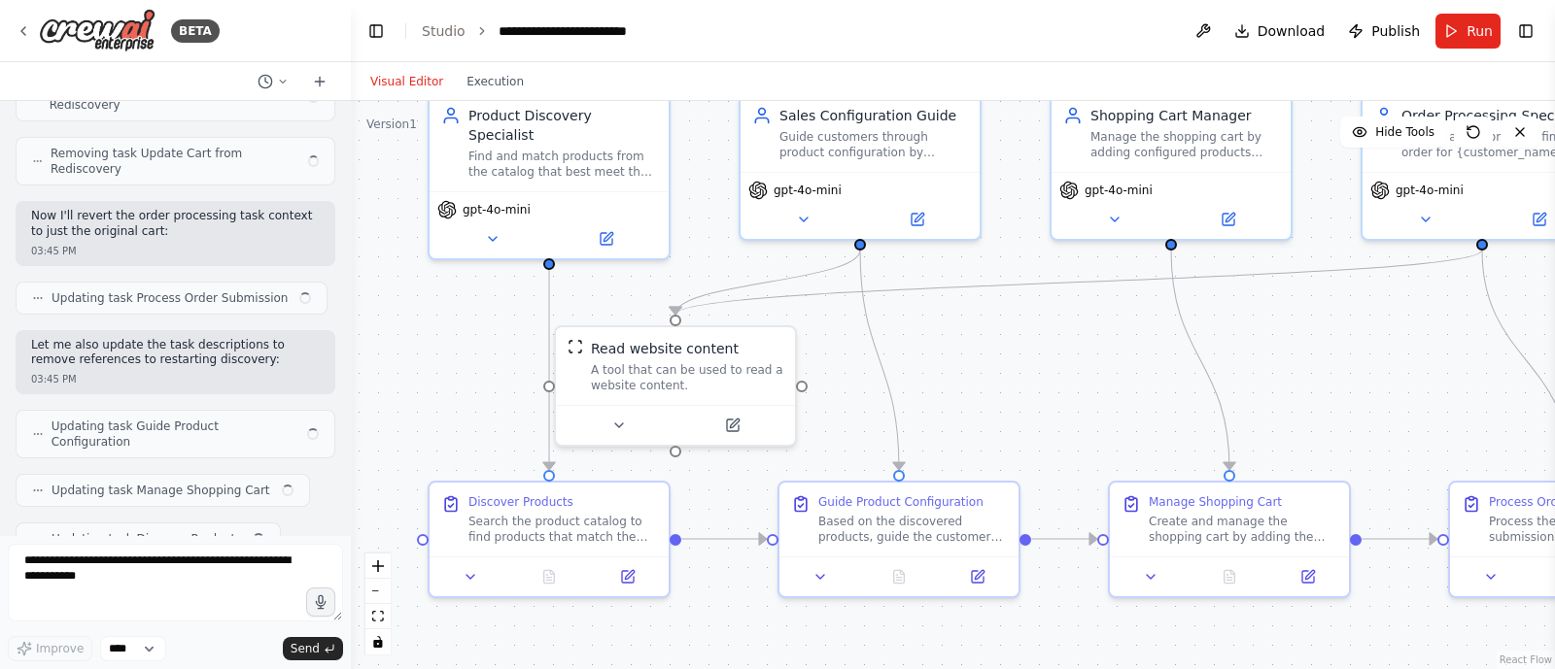
drag, startPoint x: 1060, startPoint y: 512, endPoint x: 1040, endPoint y: 406, distance: 107.9
click at [1040, 406] on div ".deletable-edge-delete-btn { width: 20px; height: 20px; border: 0px solid #ffff…" at bounding box center [953, 385] width 1204 height 568
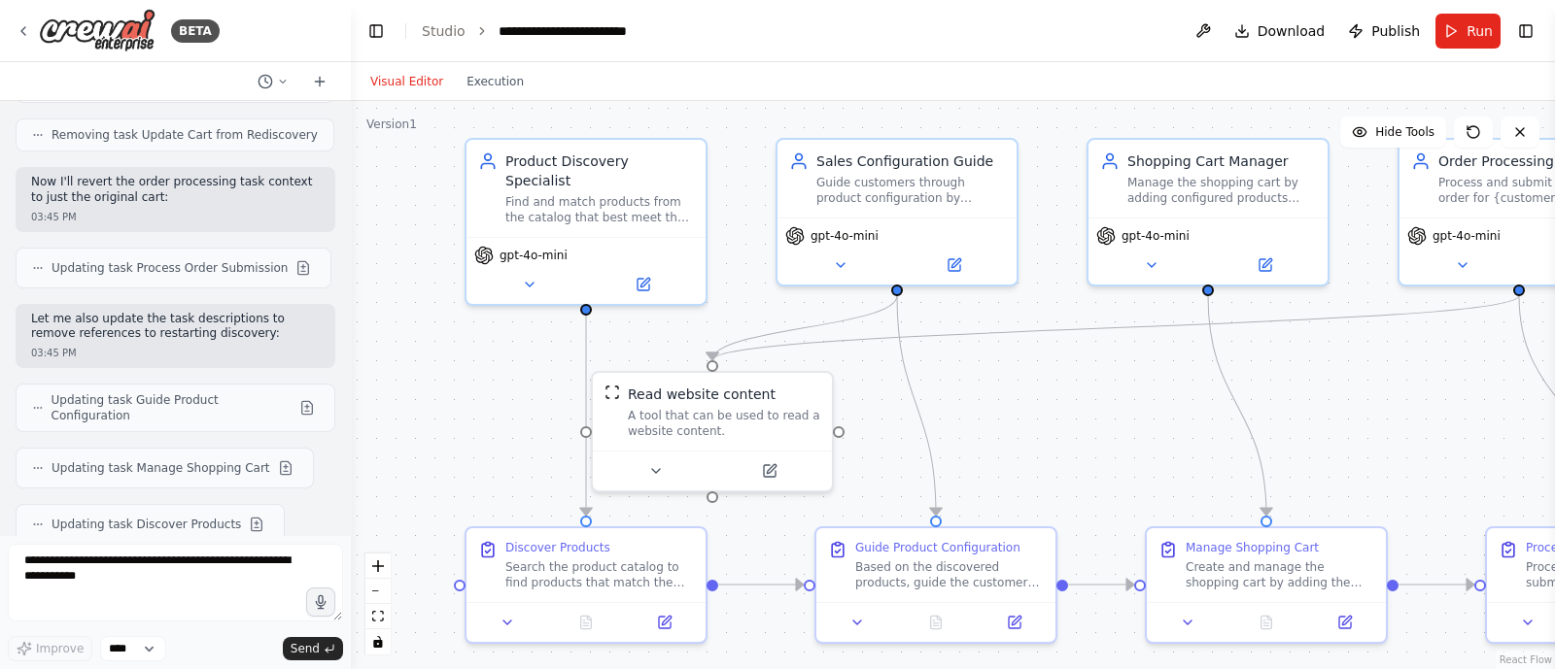
drag, startPoint x: 981, startPoint y: 386, endPoint x: 1018, endPoint y: 431, distance: 58.7
click at [1018, 431] on div ".deletable-edge-delete-btn { width: 20px; height: 20px; border: 0px solid #ffff…" at bounding box center [953, 385] width 1204 height 568
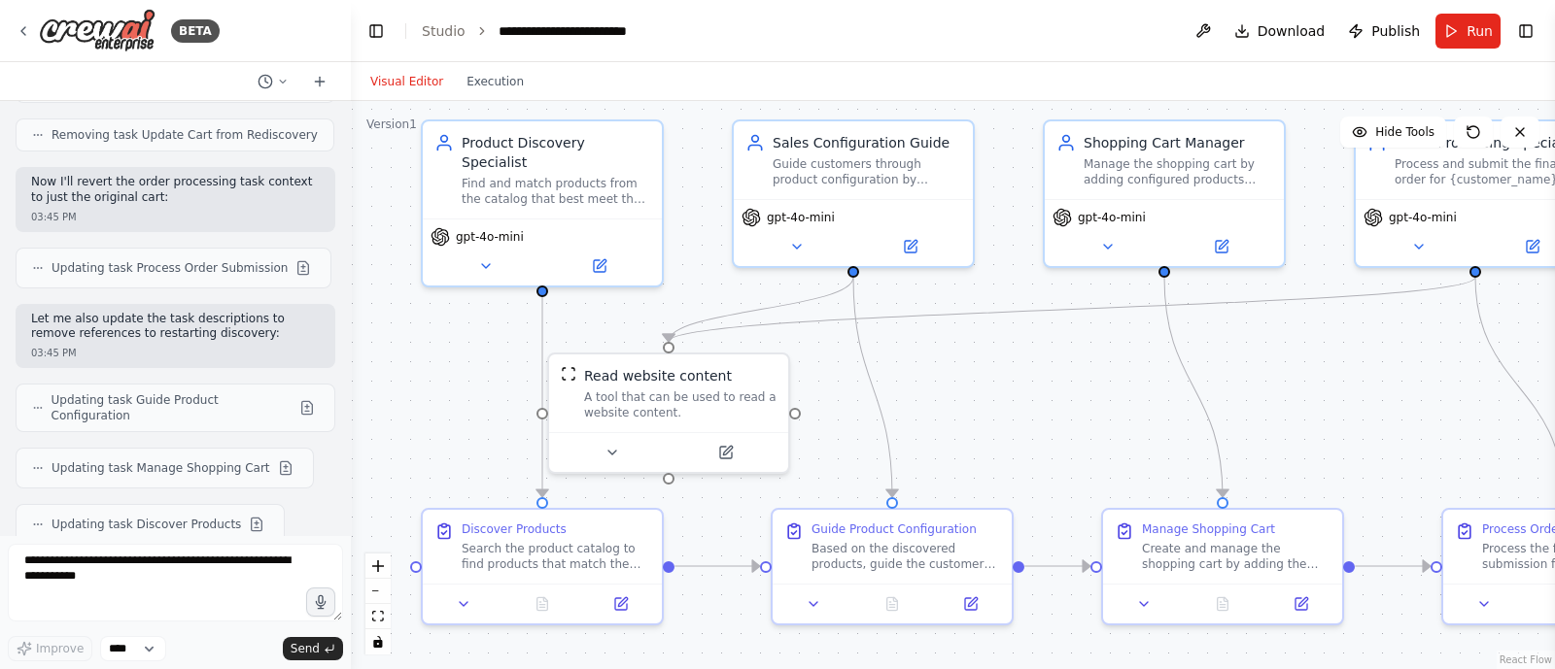
drag, startPoint x: 1040, startPoint y: 450, endPoint x: 990, endPoint y: 429, distance: 53.6
click at [996, 431] on div ".deletable-edge-delete-btn { width: 20px; height: 20px; border: 0px solid #ffff…" at bounding box center [953, 385] width 1204 height 568
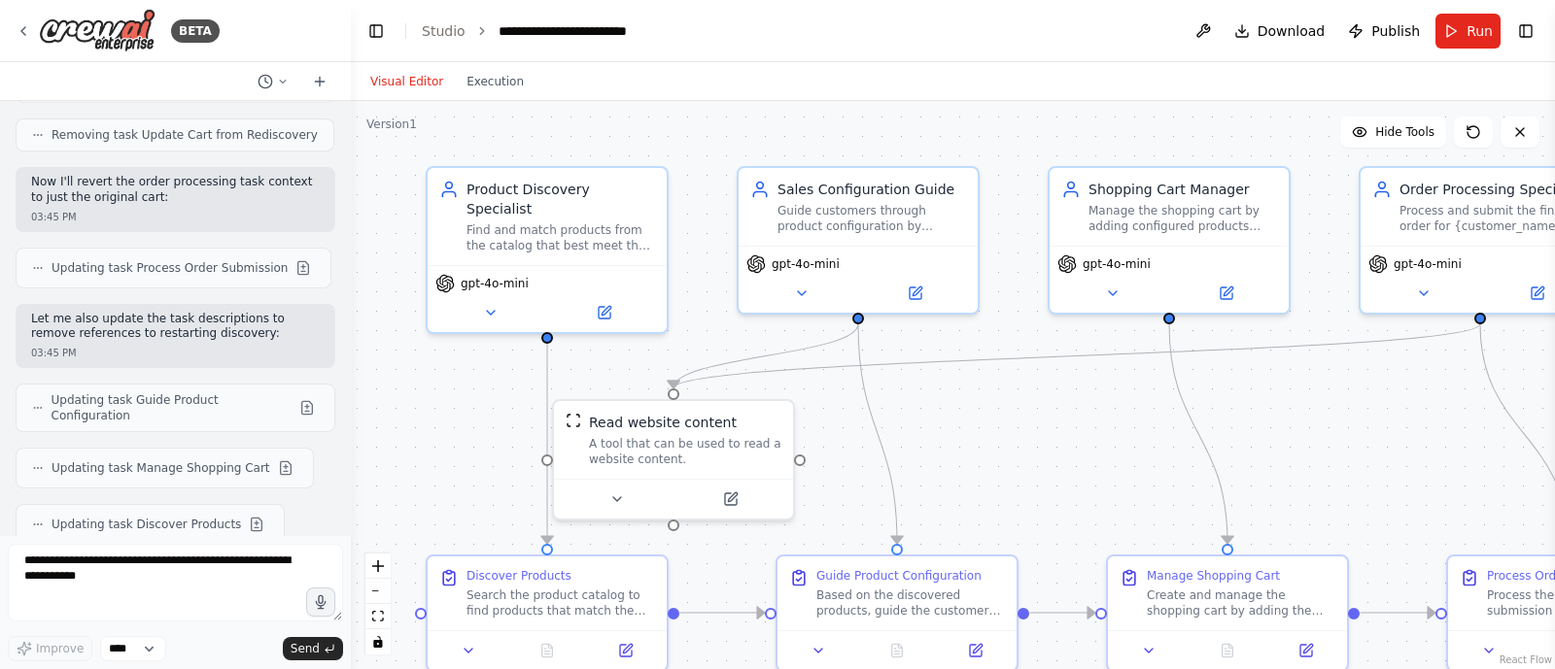
drag, startPoint x: 464, startPoint y: 359, endPoint x: 468, endPoint y: 406, distance: 46.8
click at [468, 406] on div ".deletable-edge-delete-btn { width: 20px; height: 20px; border: 0px solid #ffff…" at bounding box center [953, 385] width 1204 height 568
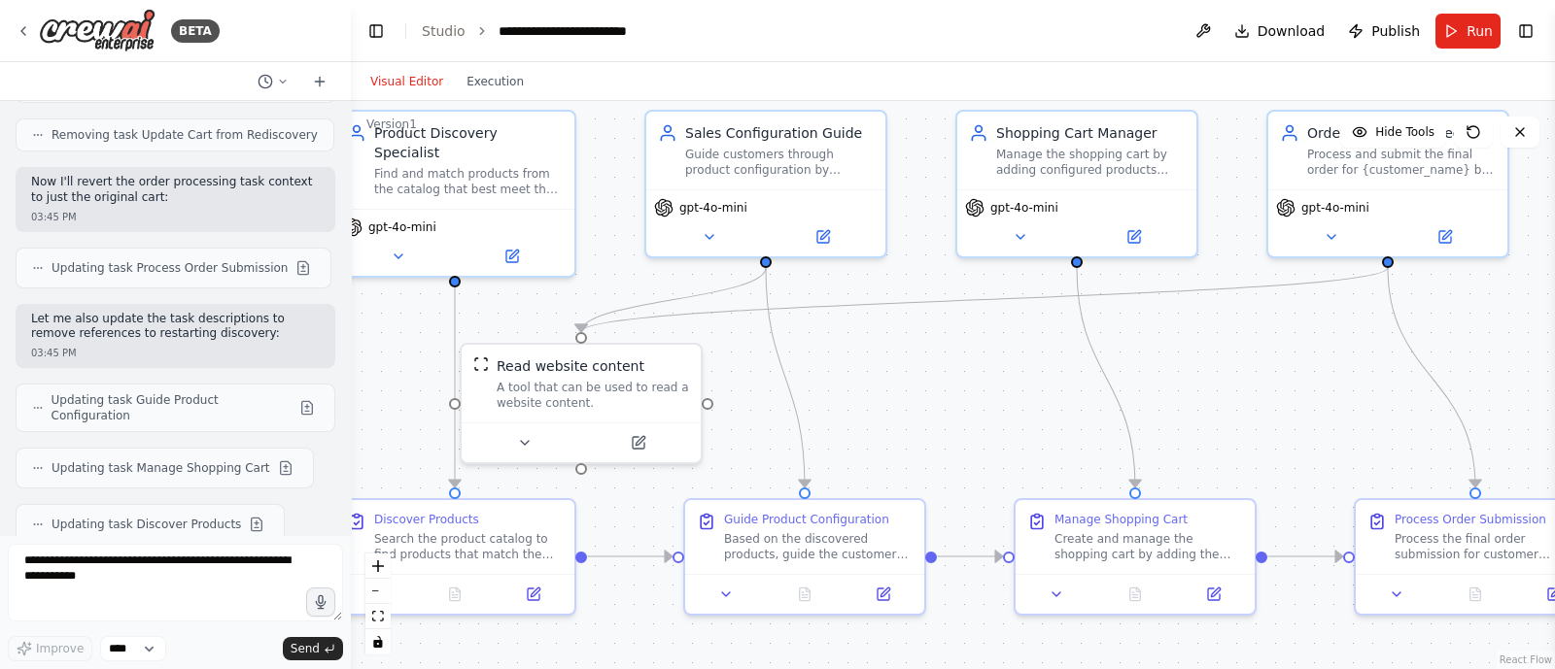
drag, startPoint x: 1025, startPoint y: 454, endPoint x: 933, endPoint y: 397, distance: 108.1
click at [933, 397] on div ".deletable-edge-delete-btn { width: 20px; height: 20px; border: 0px solid #ffff…" at bounding box center [953, 385] width 1204 height 568
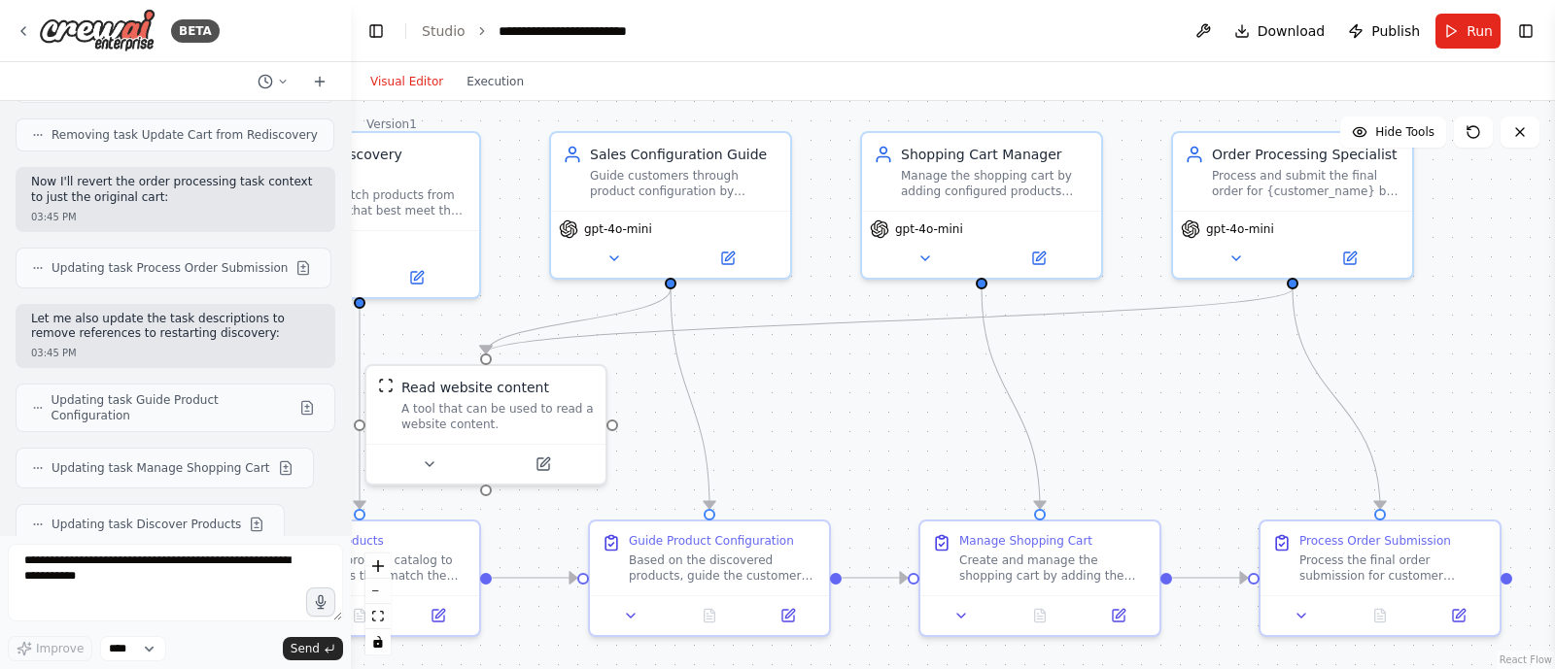
drag, startPoint x: 1017, startPoint y: 406, endPoint x: 922, endPoint y: 428, distance: 97.8
click at [922, 428] on div ".deletable-edge-delete-btn { width: 20px; height: 20px; border: 0px solid #ffff…" at bounding box center [953, 385] width 1204 height 568
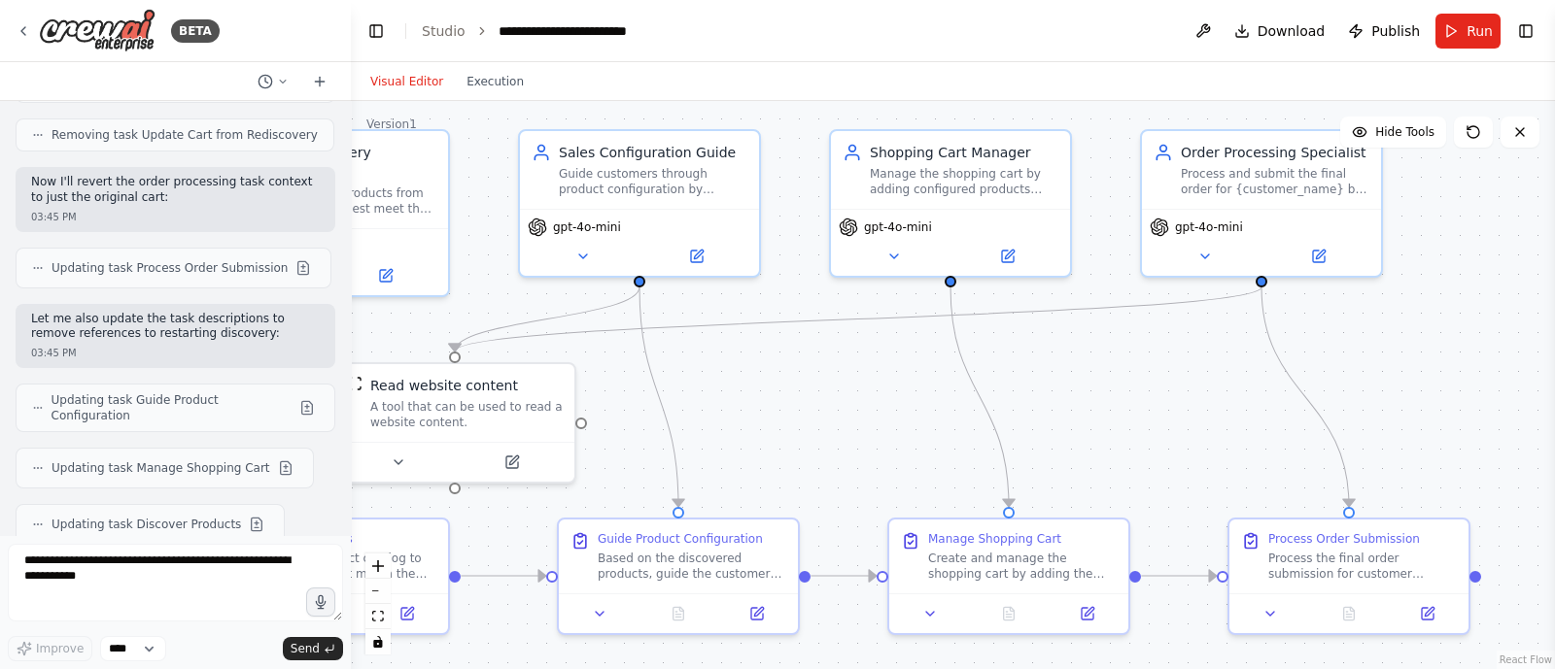
drag, startPoint x: 962, startPoint y: 433, endPoint x: 940, endPoint y: 432, distance: 22.4
click at [930, 432] on div ".deletable-edge-delete-btn { width: 20px; height: 20px; border: 0px solid #ffff…" at bounding box center [953, 385] width 1204 height 568
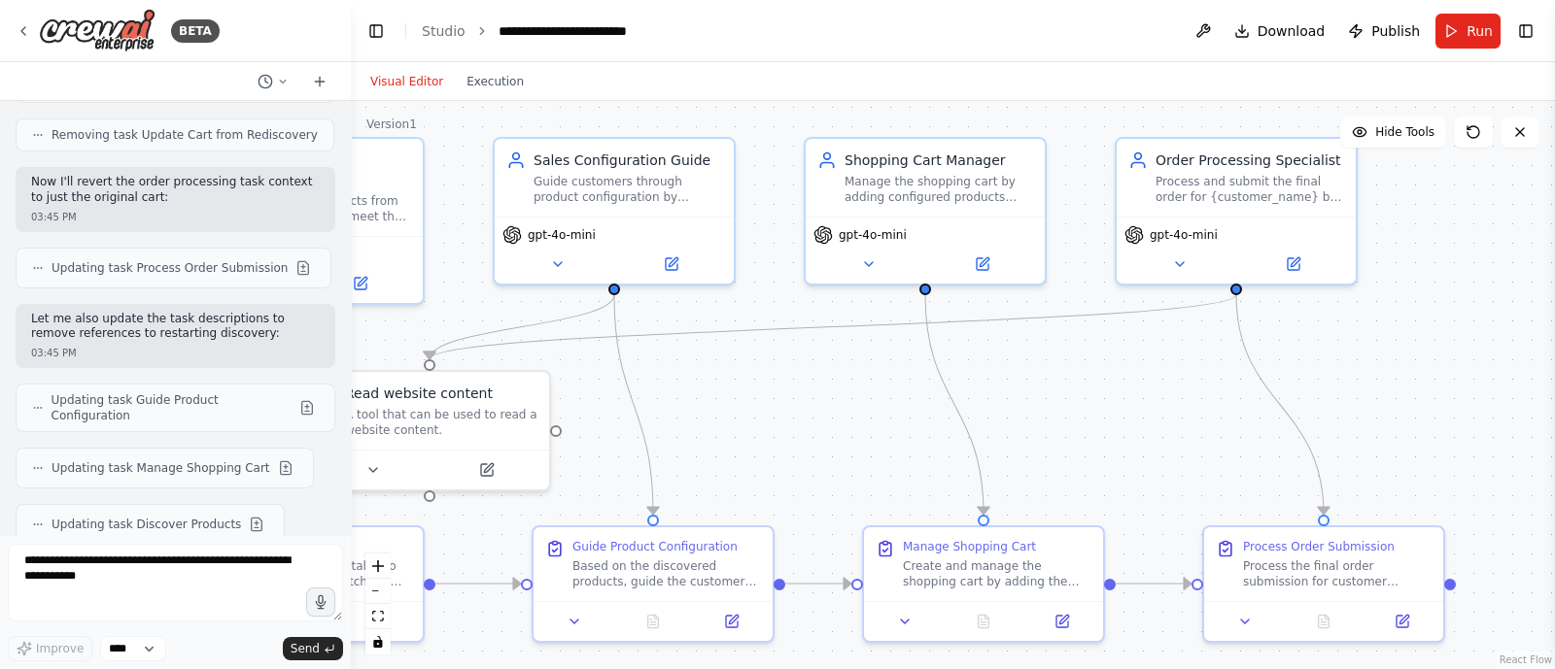
drag, startPoint x: 1065, startPoint y: 402, endPoint x: 1039, endPoint y: 409, distance: 27.1
click at [1040, 409] on div ".deletable-edge-delete-btn { width: 20px; height: 20px; border: 0px solid #ffff…" at bounding box center [953, 385] width 1204 height 568
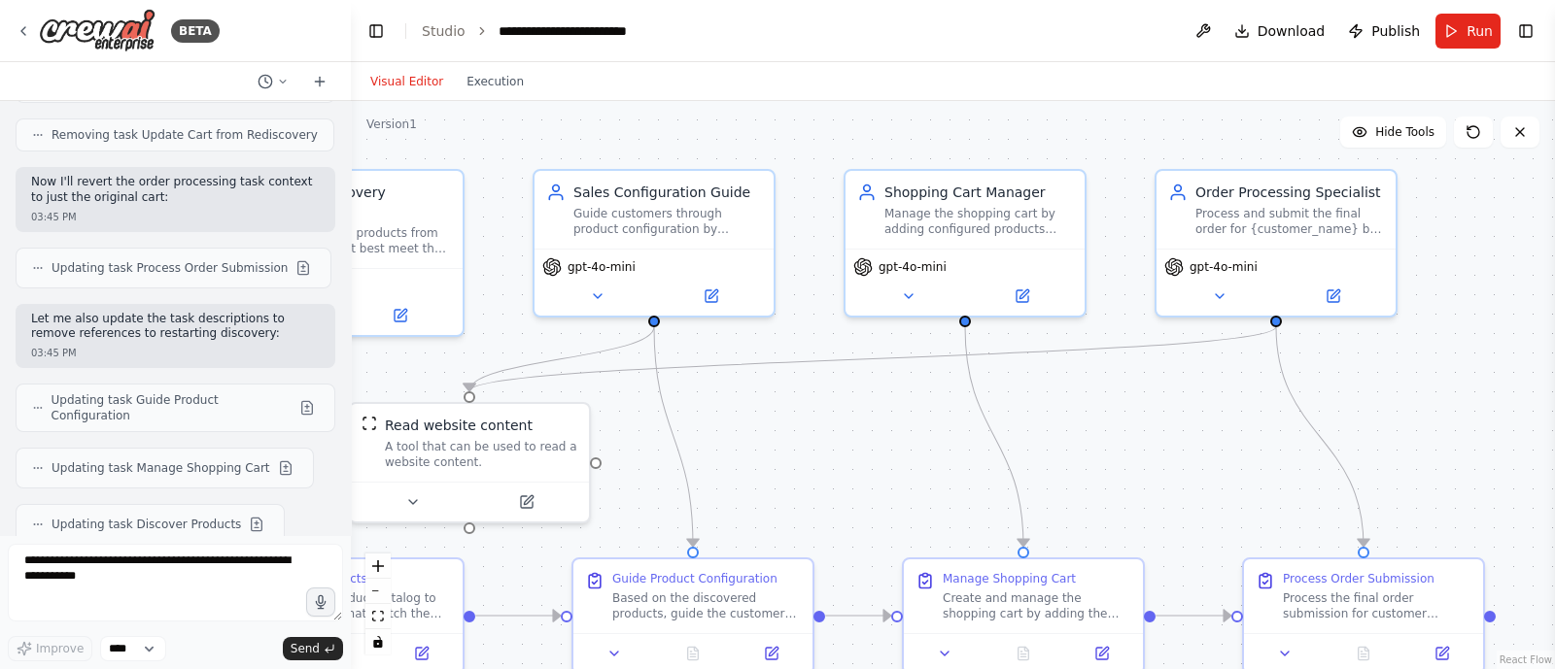
drag, startPoint x: 998, startPoint y: 390, endPoint x: 1036, endPoint y: 419, distance: 47.8
click at [1036, 419] on div ".deletable-edge-delete-btn { width: 20px; height: 20px; border: 0px solid #ffff…" at bounding box center [953, 385] width 1204 height 568
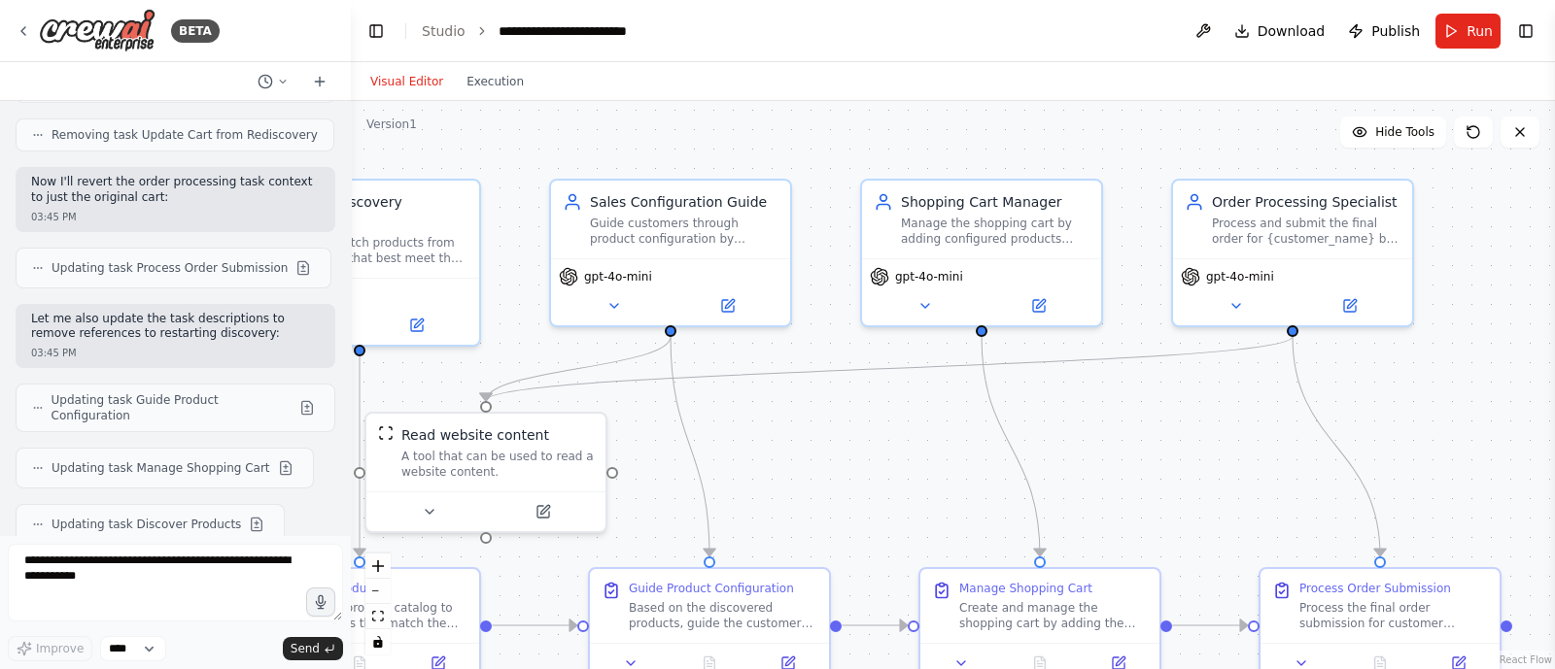
drag, startPoint x: 1030, startPoint y: 410, endPoint x: 1046, endPoint y: 420, distance: 19.2
click at [1046, 420] on div ".deletable-edge-delete-btn { width: 20px; height: 20px; border: 0px solid #ffff…" at bounding box center [953, 385] width 1204 height 568
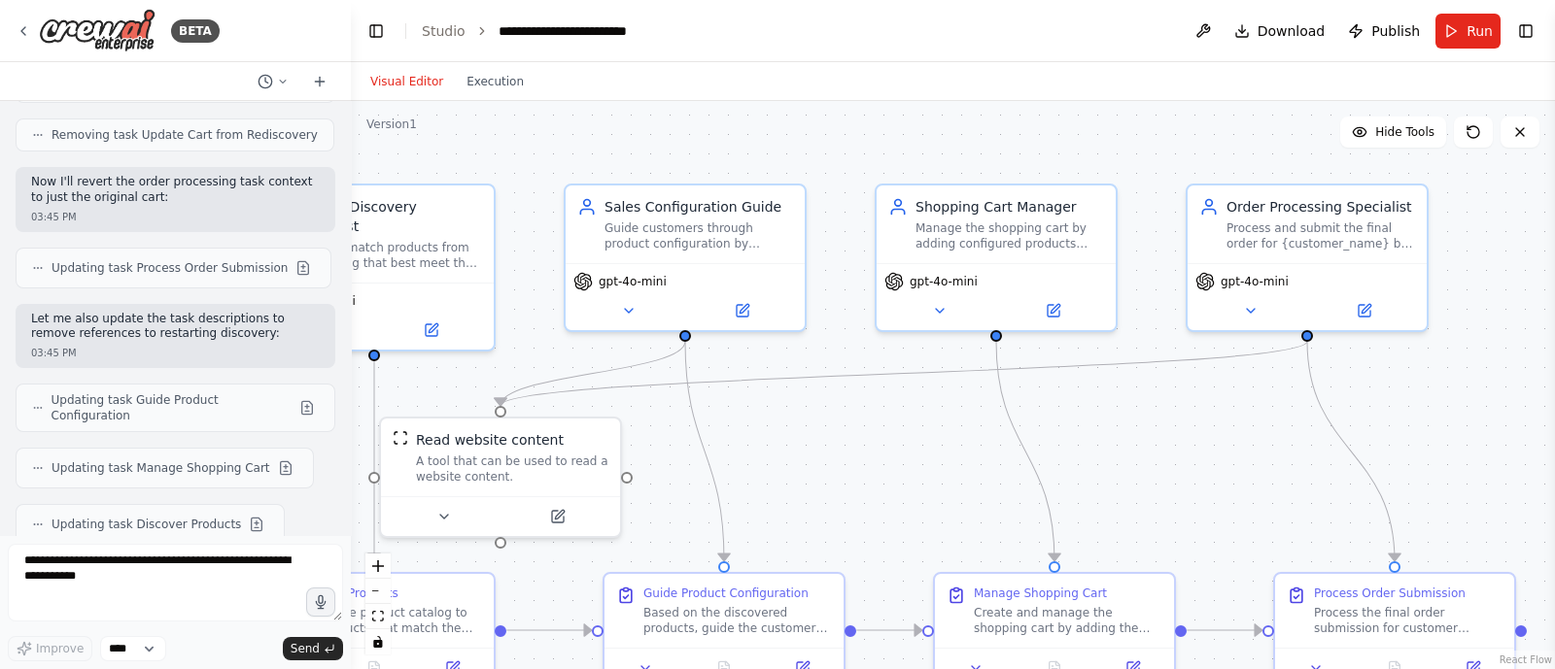
drag, startPoint x: 938, startPoint y: 444, endPoint x: 967, endPoint y: 457, distance: 31.8
click at [952, 450] on div ".deletable-edge-delete-btn { width: 20px; height: 20px; border: 0px solid #ffff…" at bounding box center [953, 385] width 1204 height 568
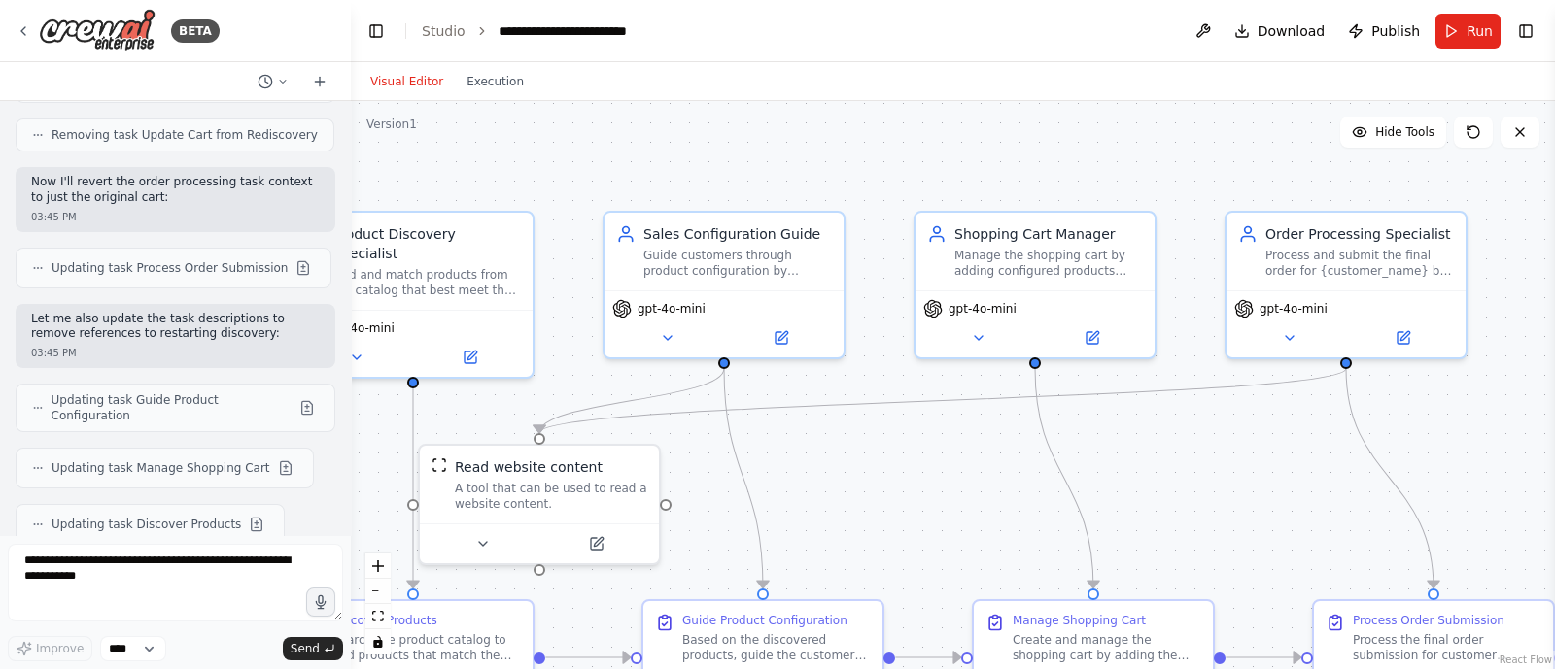
drag, startPoint x: 1060, startPoint y: 420, endPoint x: 1037, endPoint y: 462, distance: 48.7
click at [1099, 447] on div ".deletable-edge-delete-btn { width: 20px; height: 20px; border: 0px solid #ffff…" at bounding box center [953, 385] width 1204 height 568
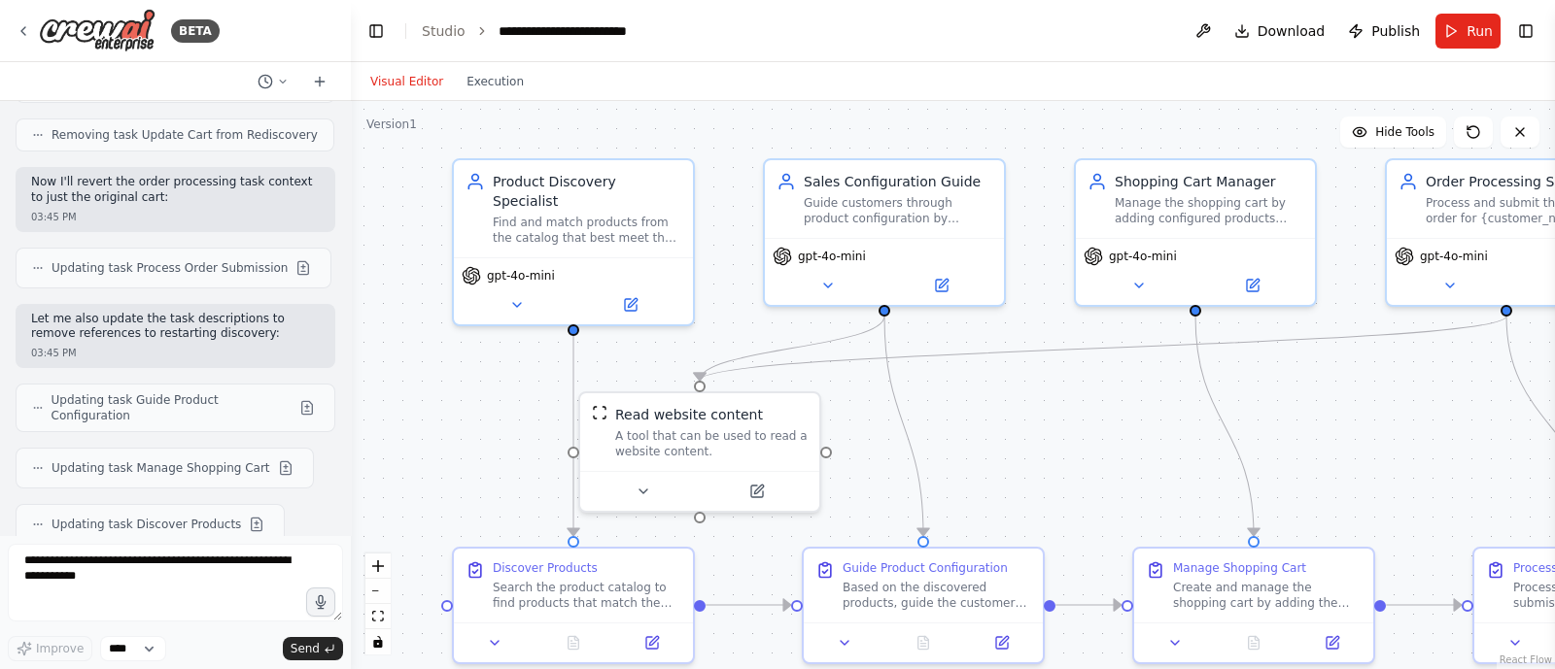
drag, startPoint x: 907, startPoint y: 512, endPoint x: 1066, endPoint y: 459, distance: 168.1
click at [1066, 459] on div ".deletable-edge-delete-btn { width: 20px; height: 20px; border: 0px solid #ffff…" at bounding box center [953, 385] width 1204 height 568
click at [896, 204] on div "Guide customers through product configuration by explaining options, features, …" at bounding box center [898, 206] width 188 height 31
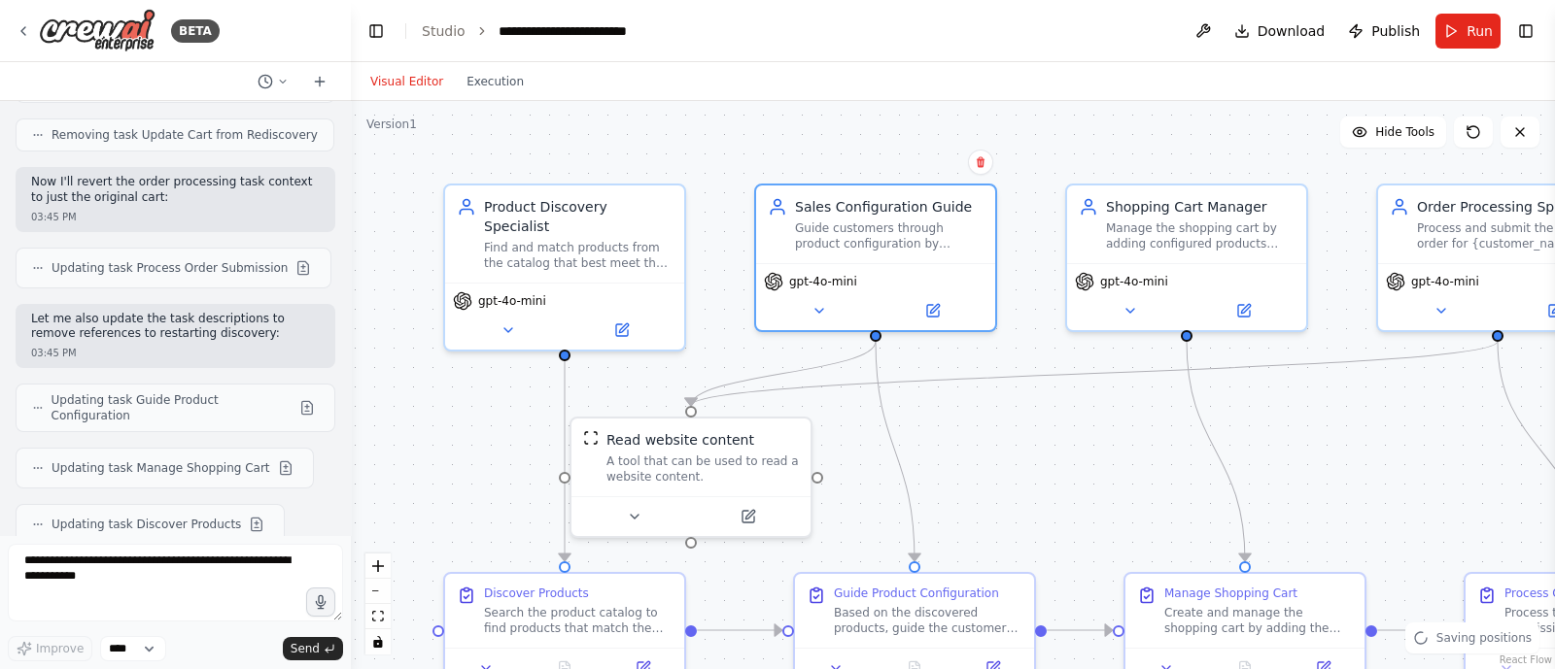
drag, startPoint x: 997, startPoint y: 421, endPoint x: 987, endPoint y: 447, distance: 28.0
click at [987, 447] on div ".deletable-edge-delete-btn { width: 20px; height: 20px; border: 0px solid #ffff…" at bounding box center [953, 385] width 1204 height 568
click at [464, 482] on div ".deletable-edge-delete-btn { width: 20px; height: 20px; border: 0px solid #ffff…" at bounding box center [953, 385] width 1204 height 568
click at [970, 439] on div ".deletable-edge-delete-btn { width: 20px; height: 20px; border: 0px solid #ffff…" at bounding box center [953, 385] width 1204 height 568
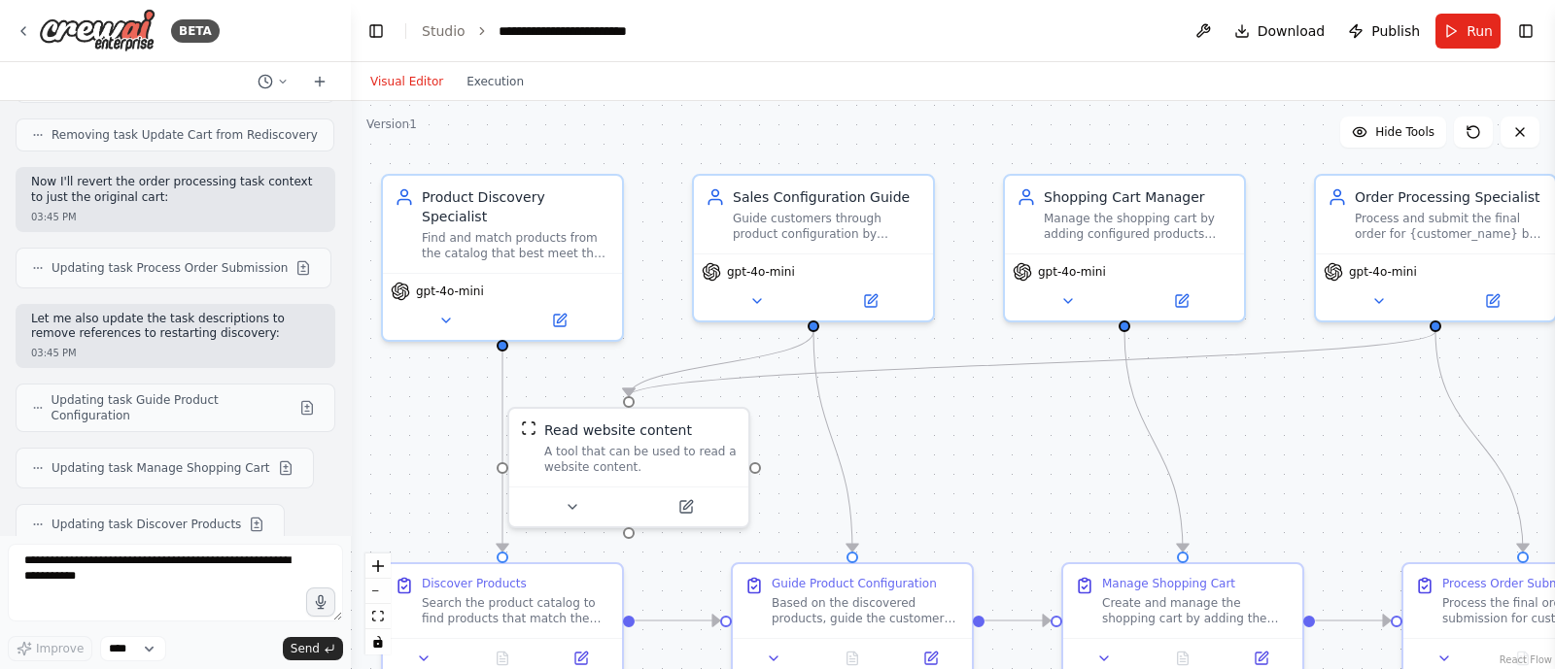
drag, startPoint x: 1064, startPoint y: 463, endPoint x: 1003, endPoint y: 454, distance: 62.0
click at [1003, 454] on div ".deletable-edge-delete-btn { width: 20px; height: 20px; border: 0px solid #ffff…" at bounding box center [953, 385] width 1204 height 568
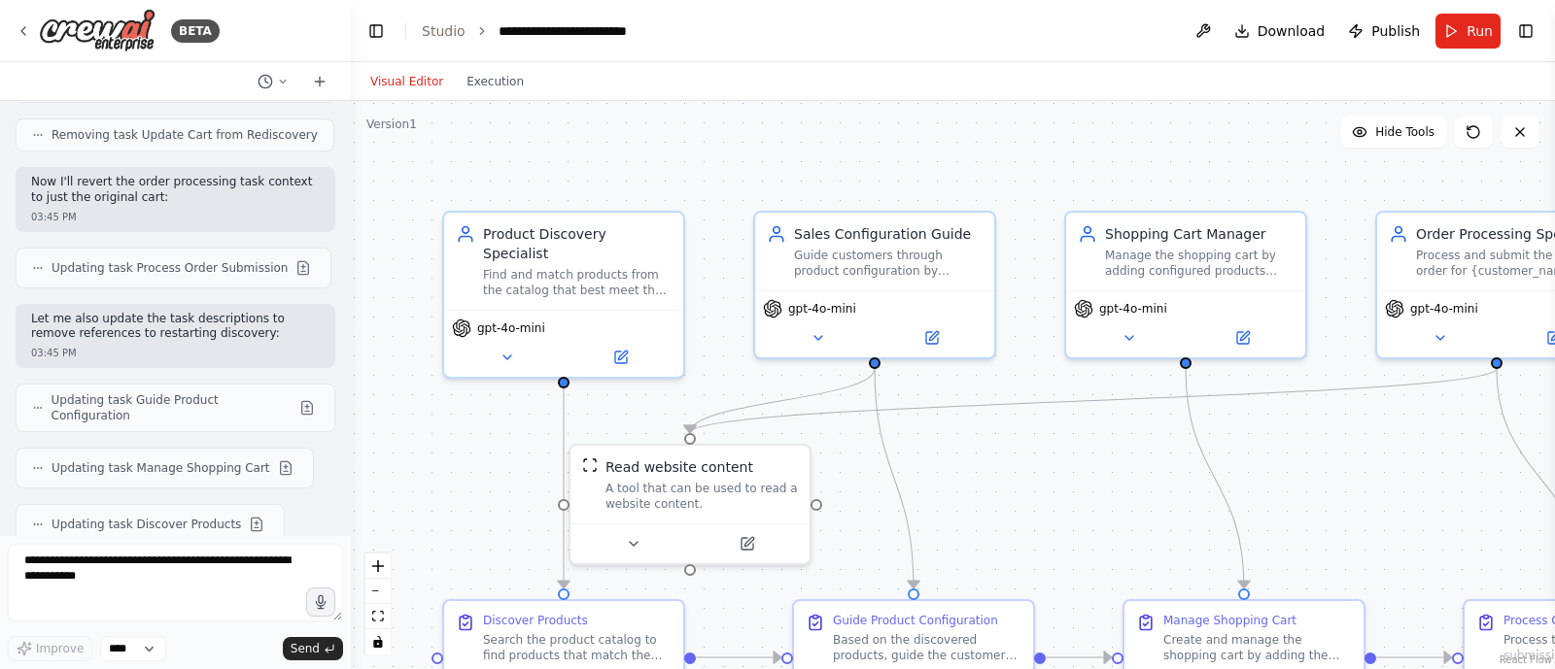
drag, startPoint x: 883, startPoint y: 452, endPoint x: 936, endPoint y: 488, distance: 63.6
click at [944, 490] on div ".deletable-edge-delete-btn { width: 20px; height: 20px; border: 0px solid #ffff…" at bounding box center [953, 385] width 1204 height 568
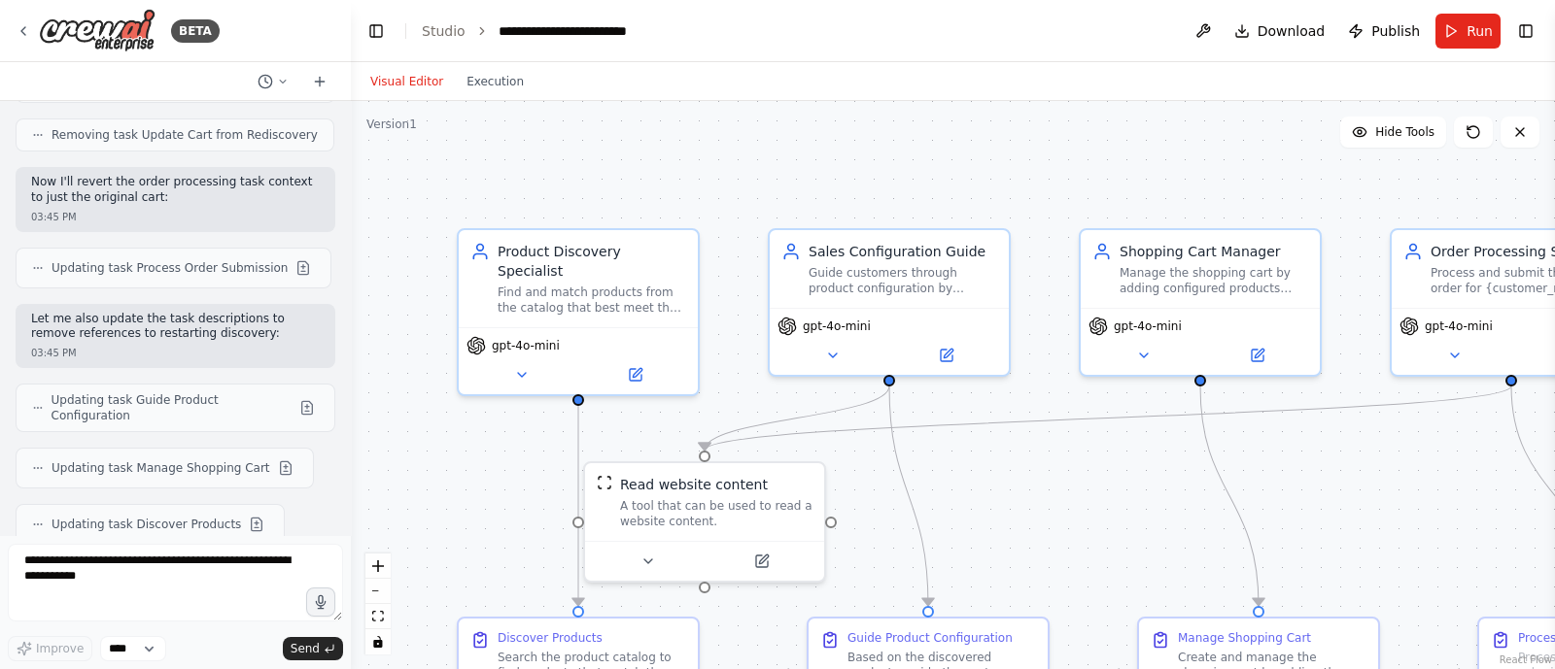
drag, startPoint x: 923, startPoint y: 473, endPoint x: 938, endPoint y: 490, distance: 22.0
click at [938, 490] on div ".deletable-edge-delete-btn { width: 20px; height: 20px; border: 0px solid #ffff…" at bounding box center [953, 385] width 1204 height 568
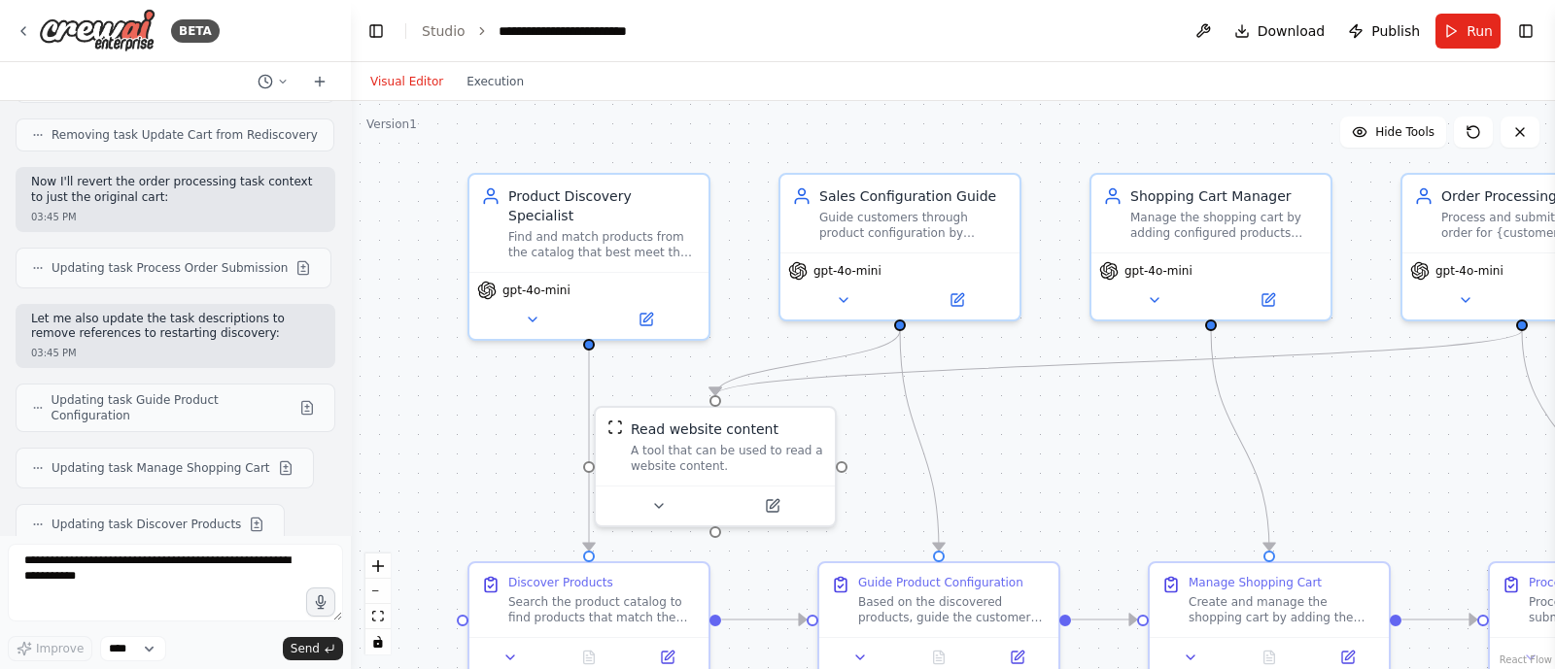
drag, startPoint x: 841, startPoint y: 601, endPoint x: 996, endPoint y: 531, distance: 169.6
click at [854, 543] on div ".deletable-edge-delete-btn { width: 20px; height: 20px; border: 0px solid #ffff…" at bounding box center [953, 385] width 1204 height 568
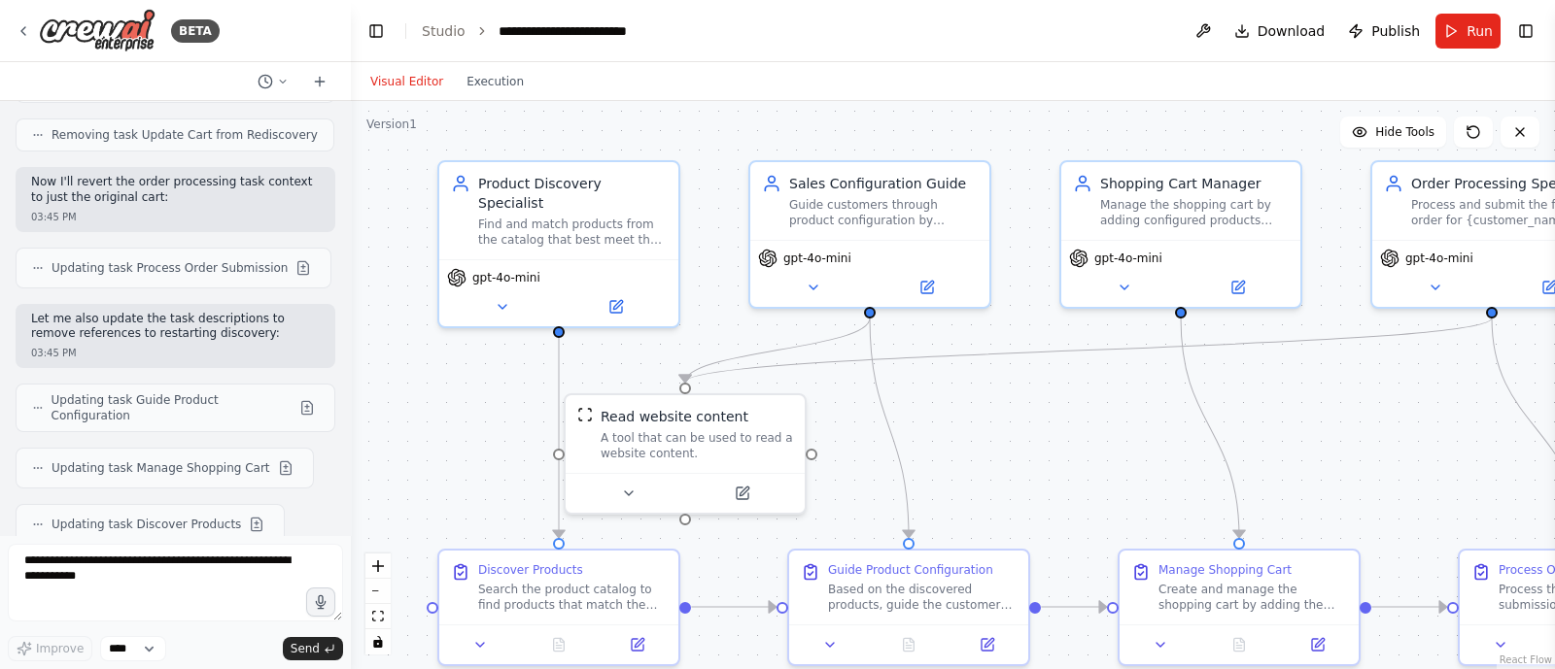
drag, startPoint x: 1013, startPoint y: 502, endPoint x: 995, endPoint y: 497, distance: 19.1
click at [995, 497] on div ".deletable-edge-delete-btn { width: 20px; height: 20px; border: 0px solid #ffff…" at bounding box center [953, 385] width 1204 height 568
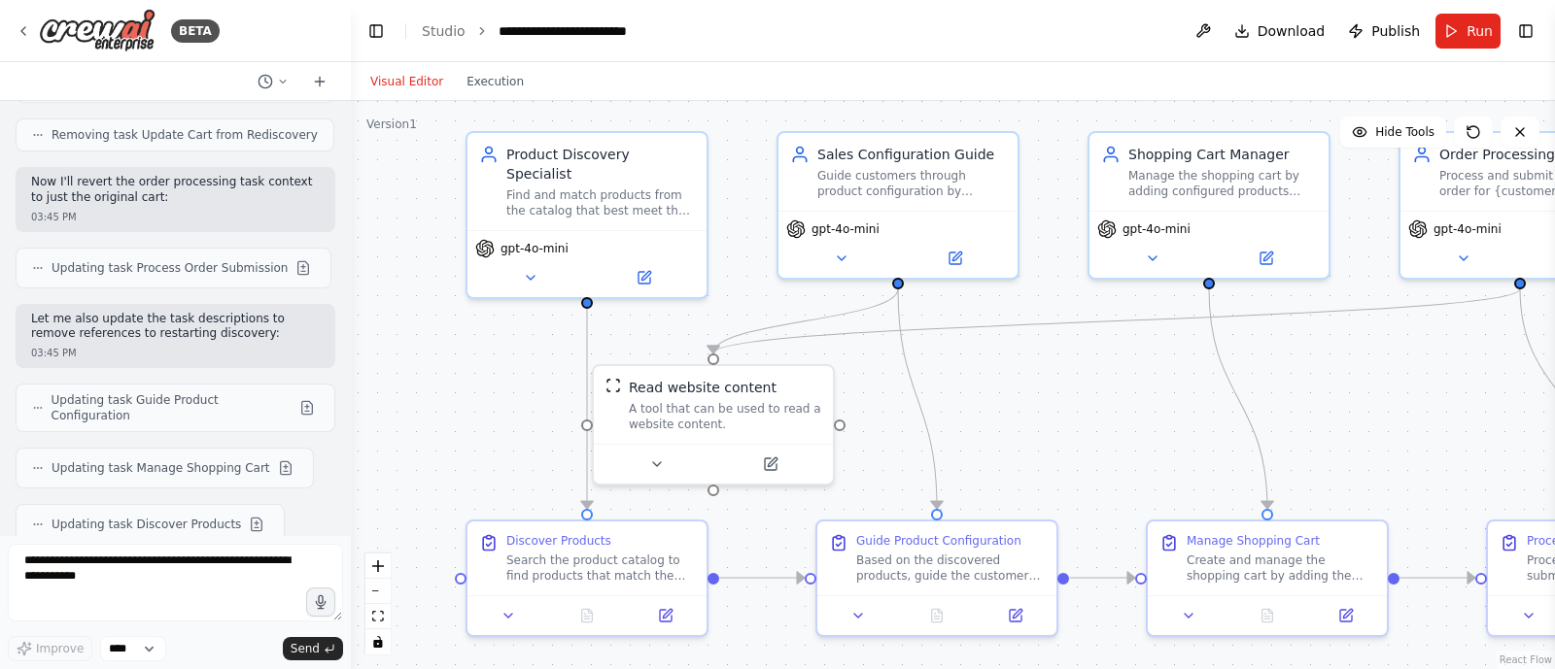
drag, startPoint x: 428, startPoint y: 443, endPoint x: 446, endPoint y: 405, distance: 42.2
click at [456, 415] on div ".deletable-edge-delete-btn { width: 20px; height: 20px; border: 0px solid #ffff…" at bounding box center [953, 385] width 1204 height 568
click at [22, 31] on icon at bounding box center [23, 31] width 4 height 8
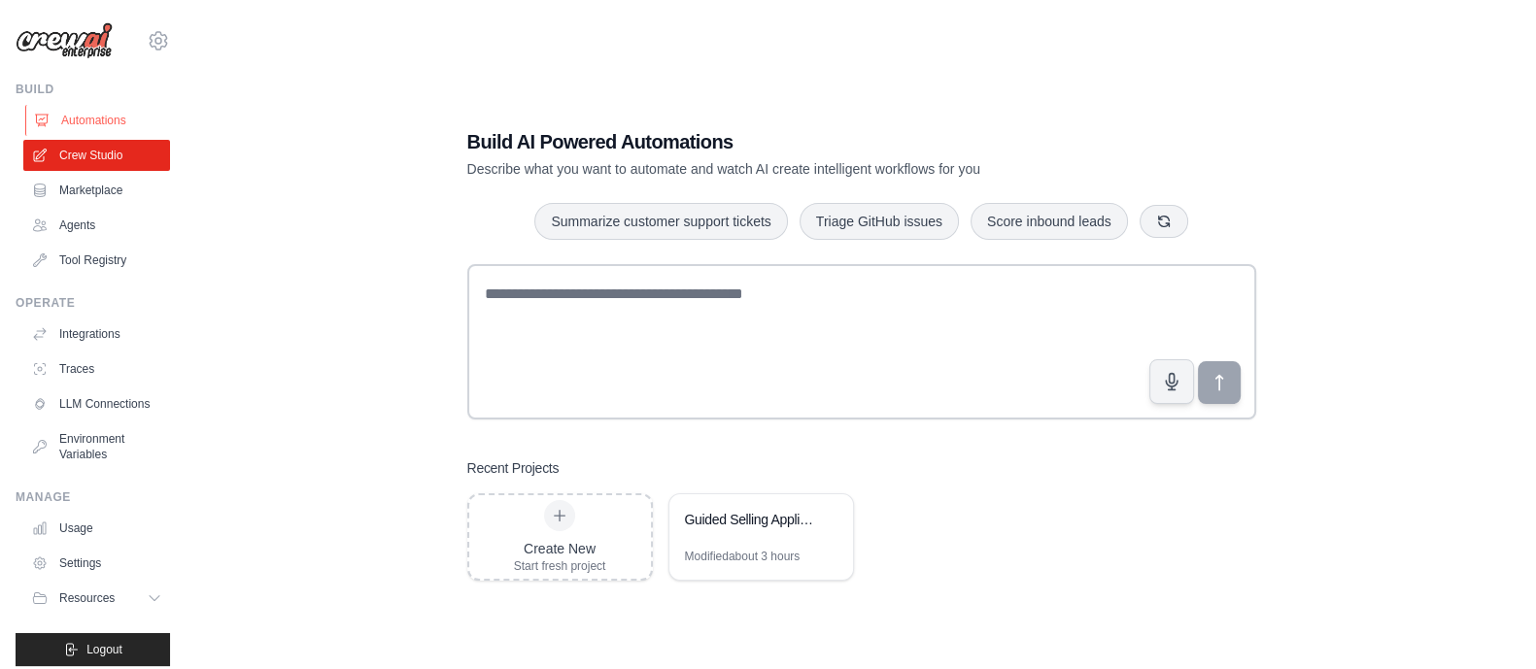
click at [92, 118] on link "Automations" at bounding box center [98, 120] width 147 height 31
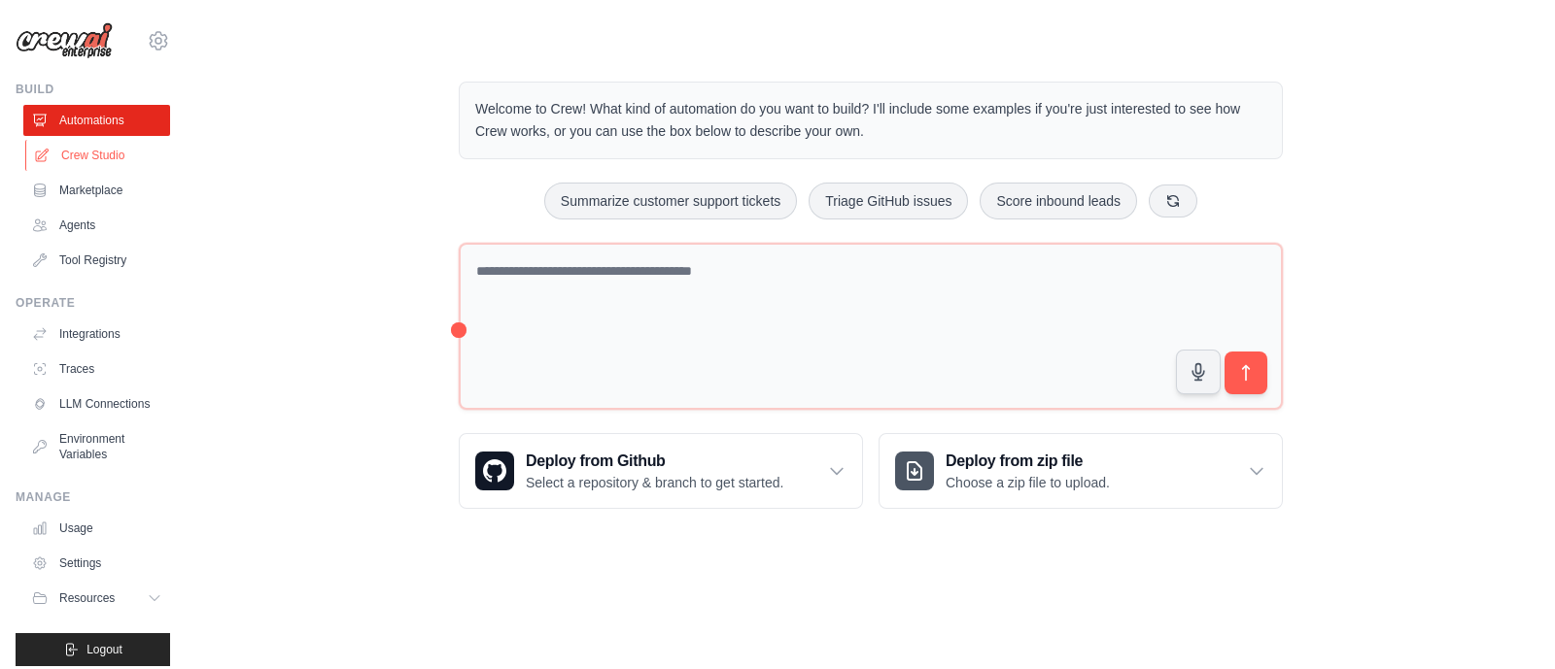
click at [87, 149] on link "Crew Studio" at bounding box center [98, 155] width 147 height 31
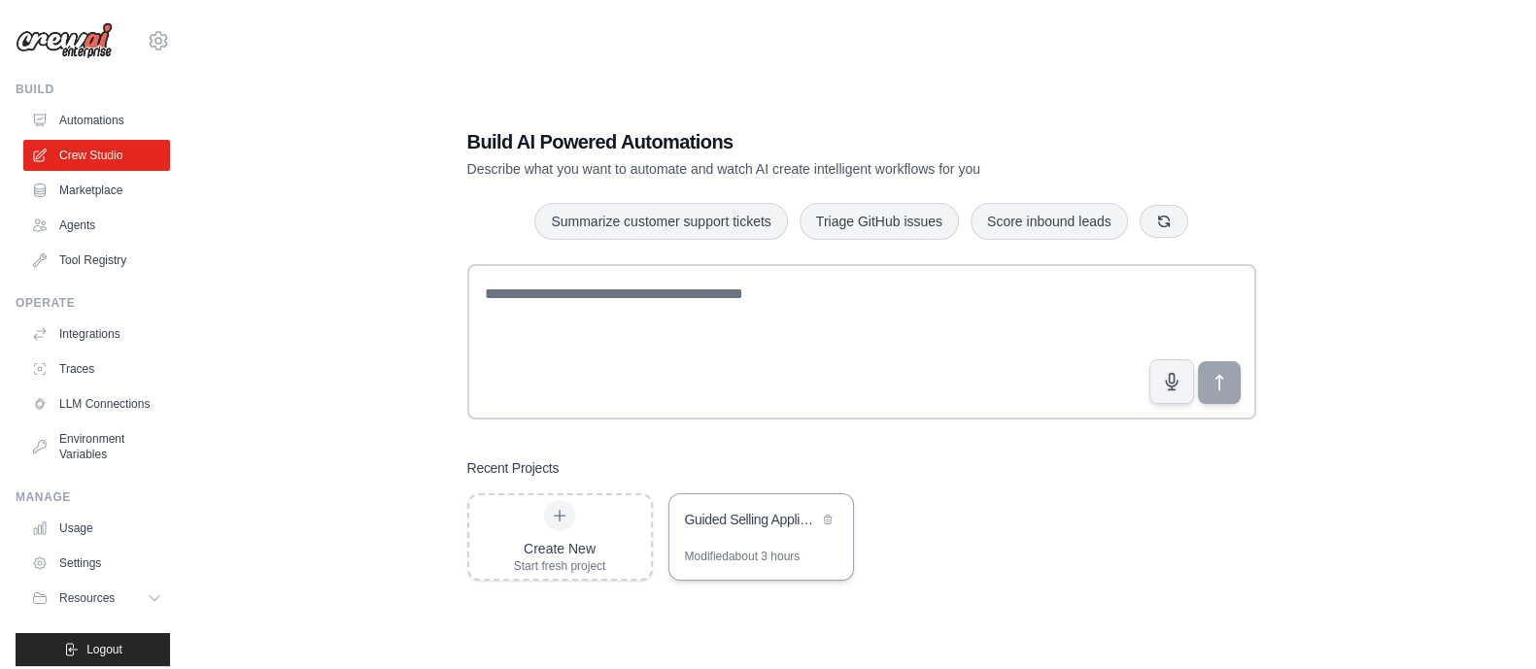
click at [736, 521] on div "Guided Selling Application" at bounding box center [751, 519] width 133 height 19
click at [91, 331] on link "Integrations" at bounding box center [98, 334] width 147 height 31
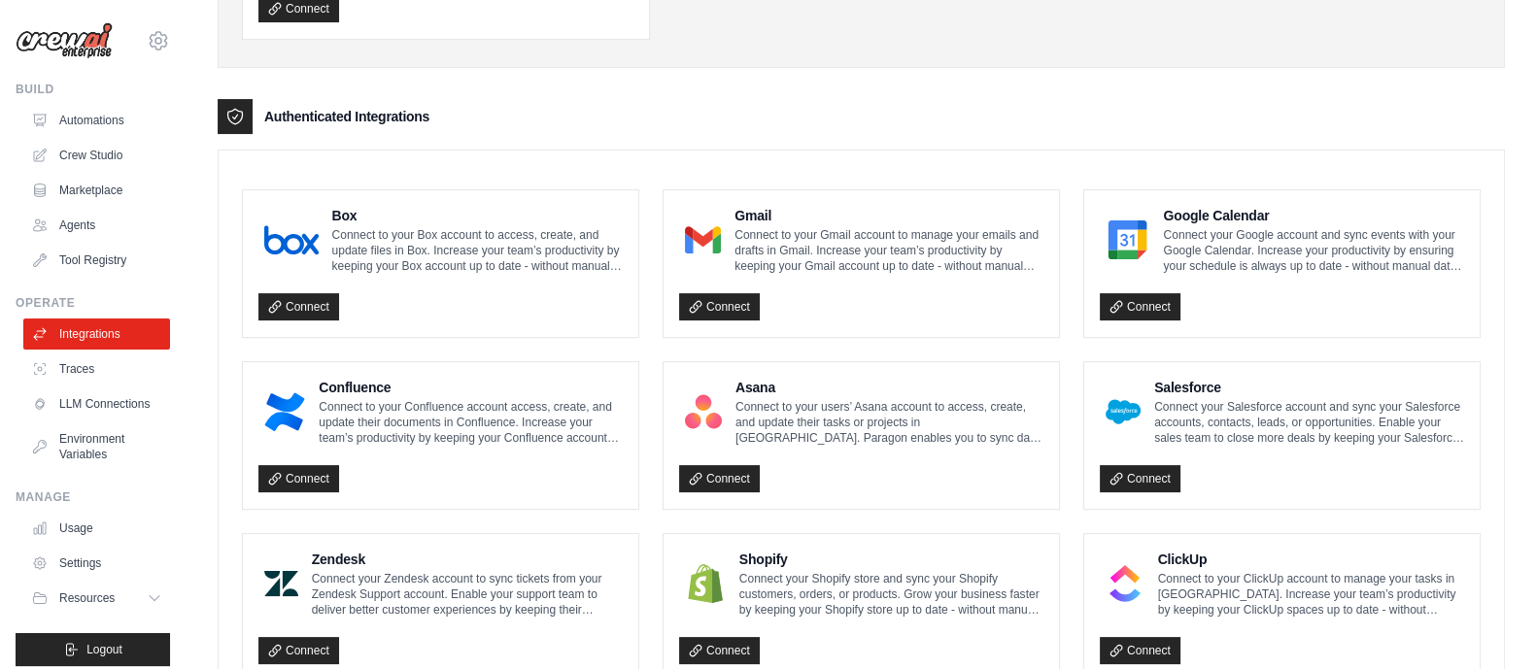
scroll to position [386, 0]
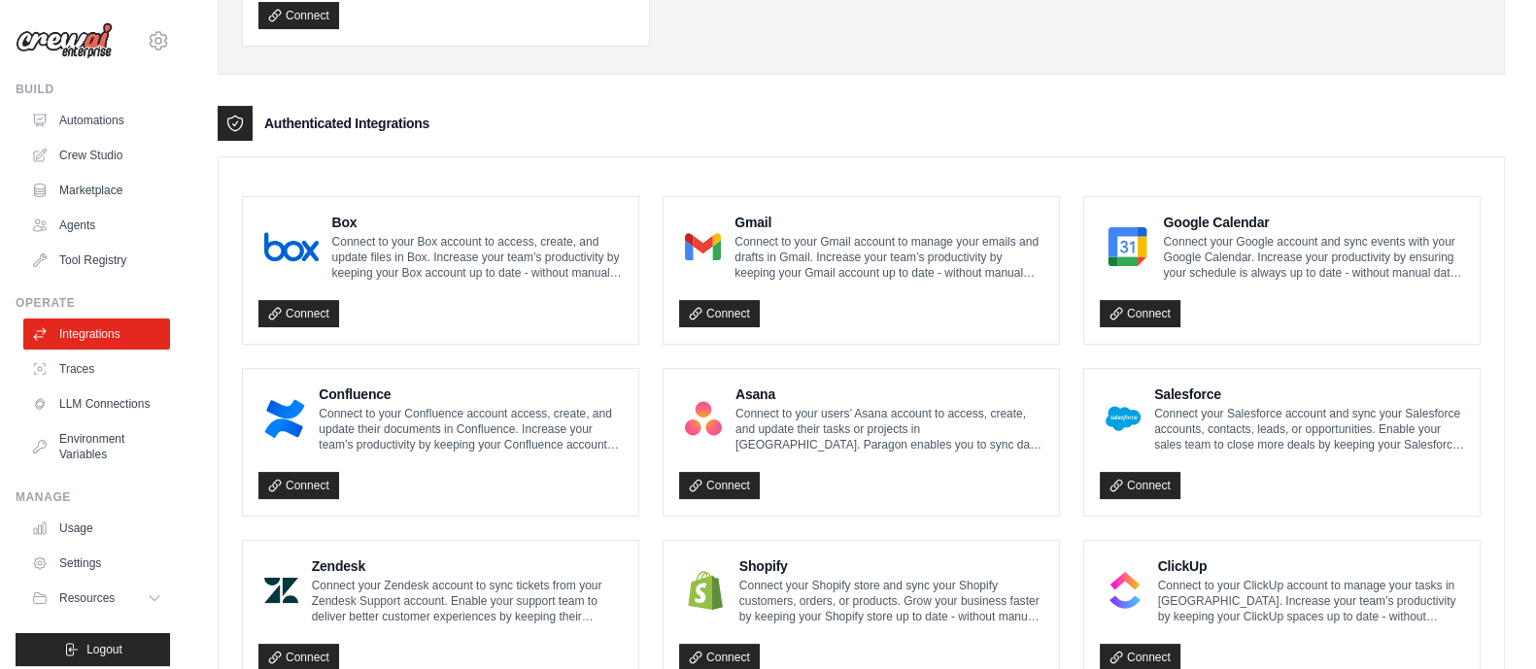
drag, startPoint x: 407, startPoint y: 123, endPoint x: 251, endPoint y: 133, distance: 156.7
click at [251, 133] on div "Authenticated Integrations" at bounding box center [861, 123] width 1287 height 35
click at [534, 114] on div "Authenticated Integrations" at bounding box center [861, 123] width 1287 height 35
click at [692, 308] on icon at bounding box center [696, 314] width 14 height 14
click at [695, 313] on icon at bounding box center [695, 313] width 11 height 11
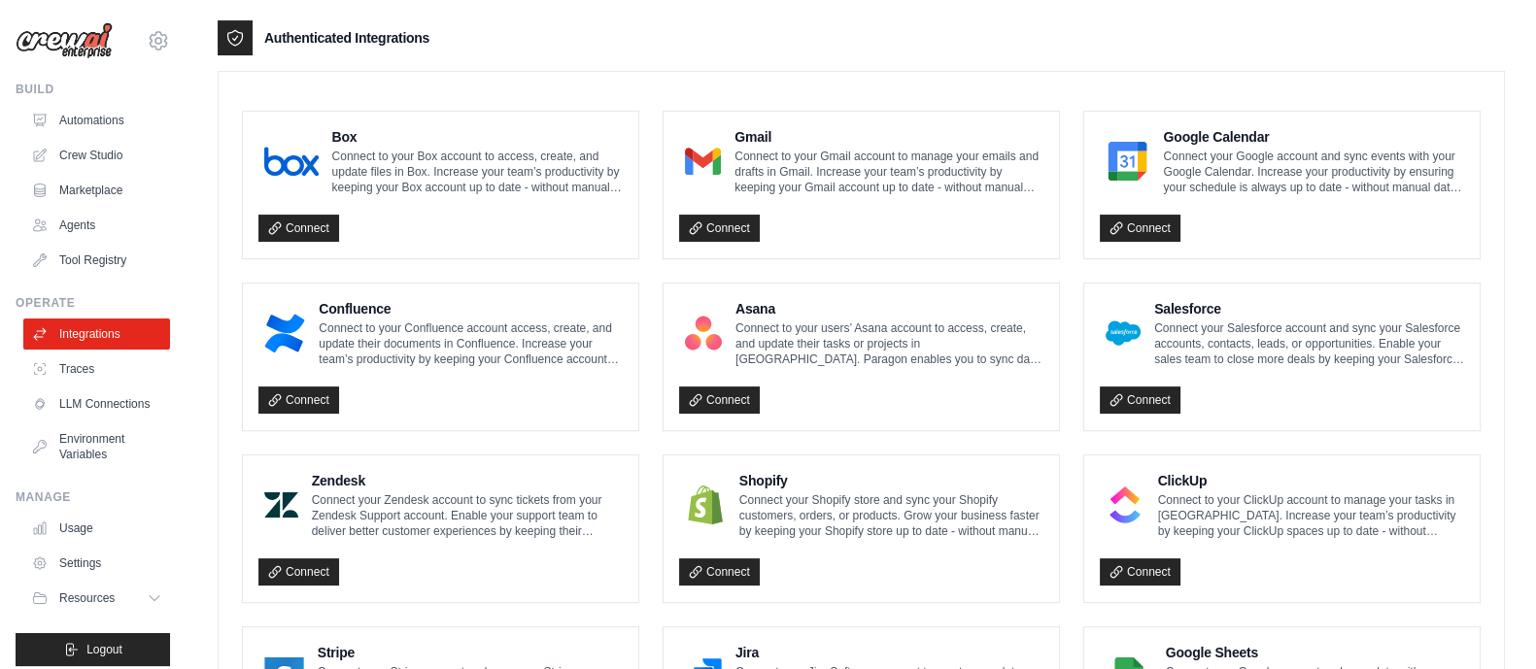
scroll to position [456, 0]
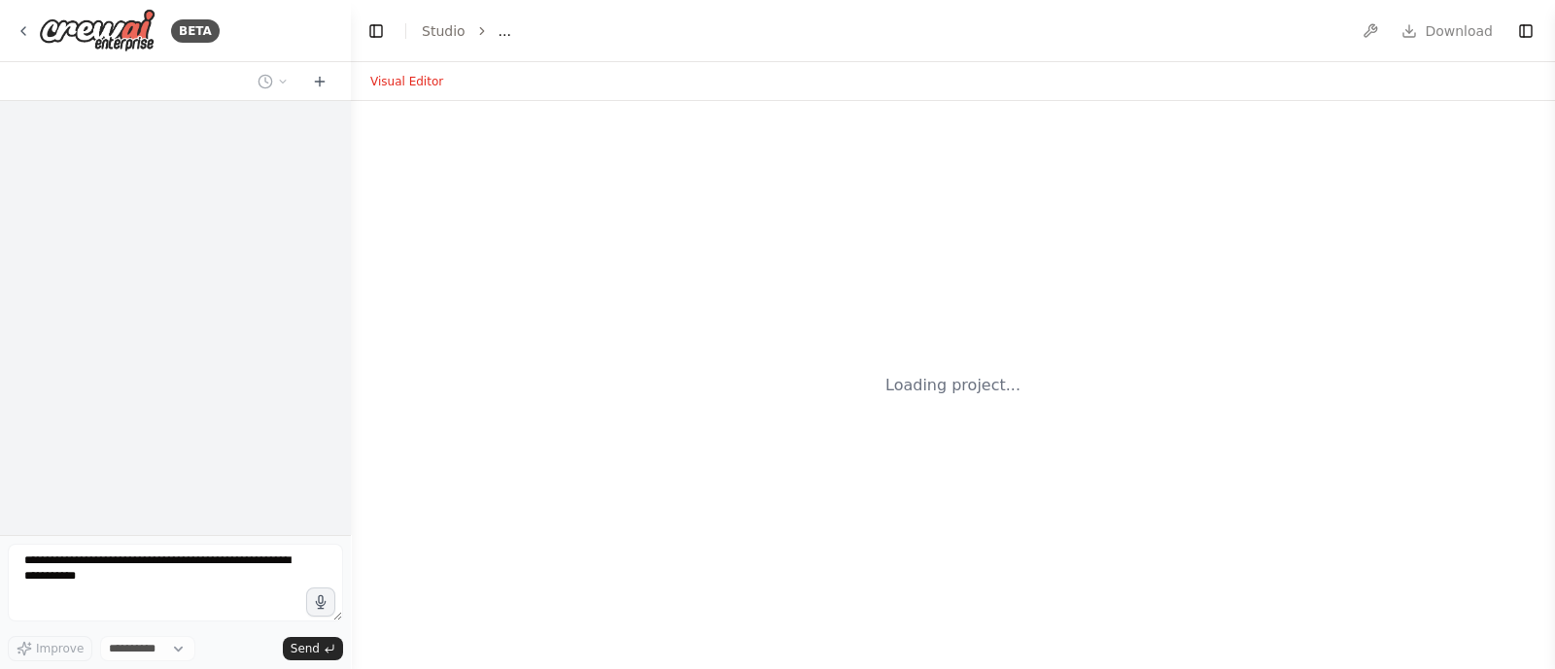
select select "****"
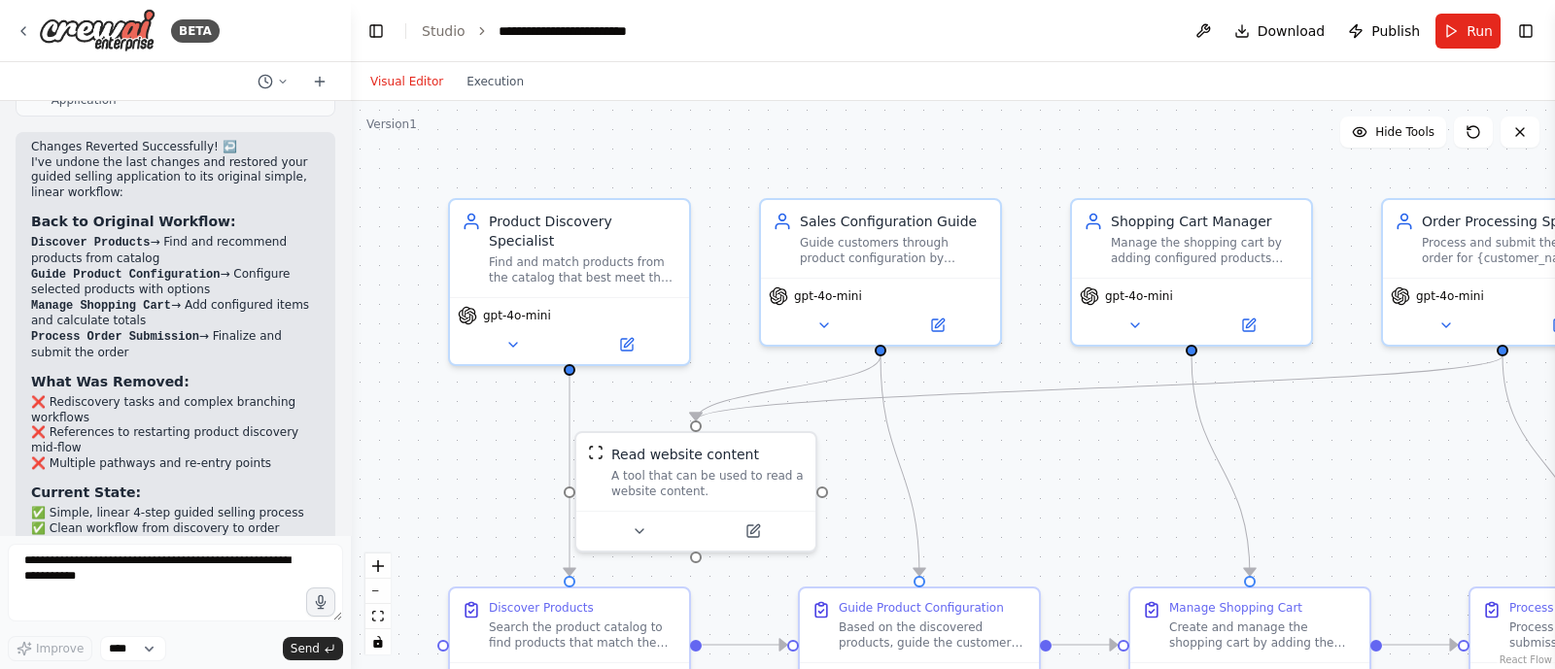
scroll to position [6073, 0]
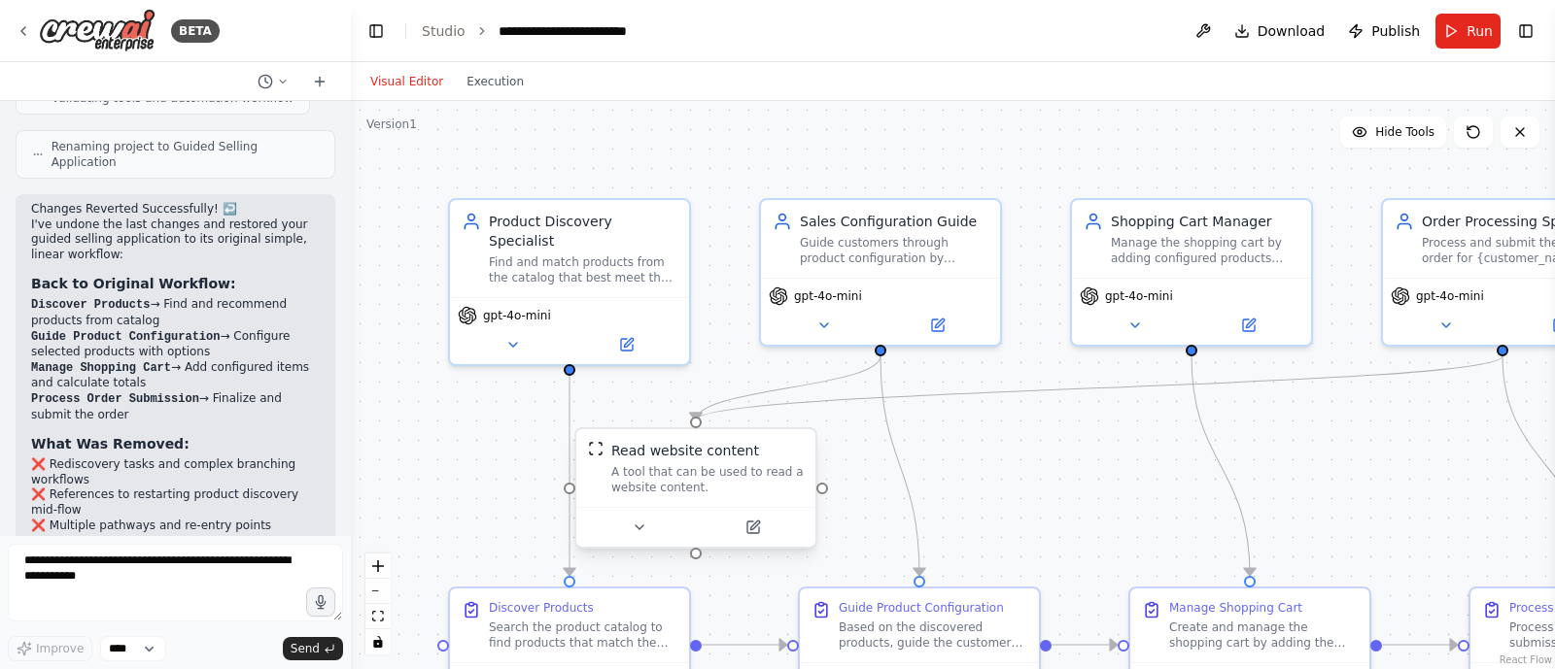
click at [625, 544] on div at bounding box center [695, 527] width 239 height 40
click at [642, 530] on icon at bounding box center [649, 528] width 16 height 16
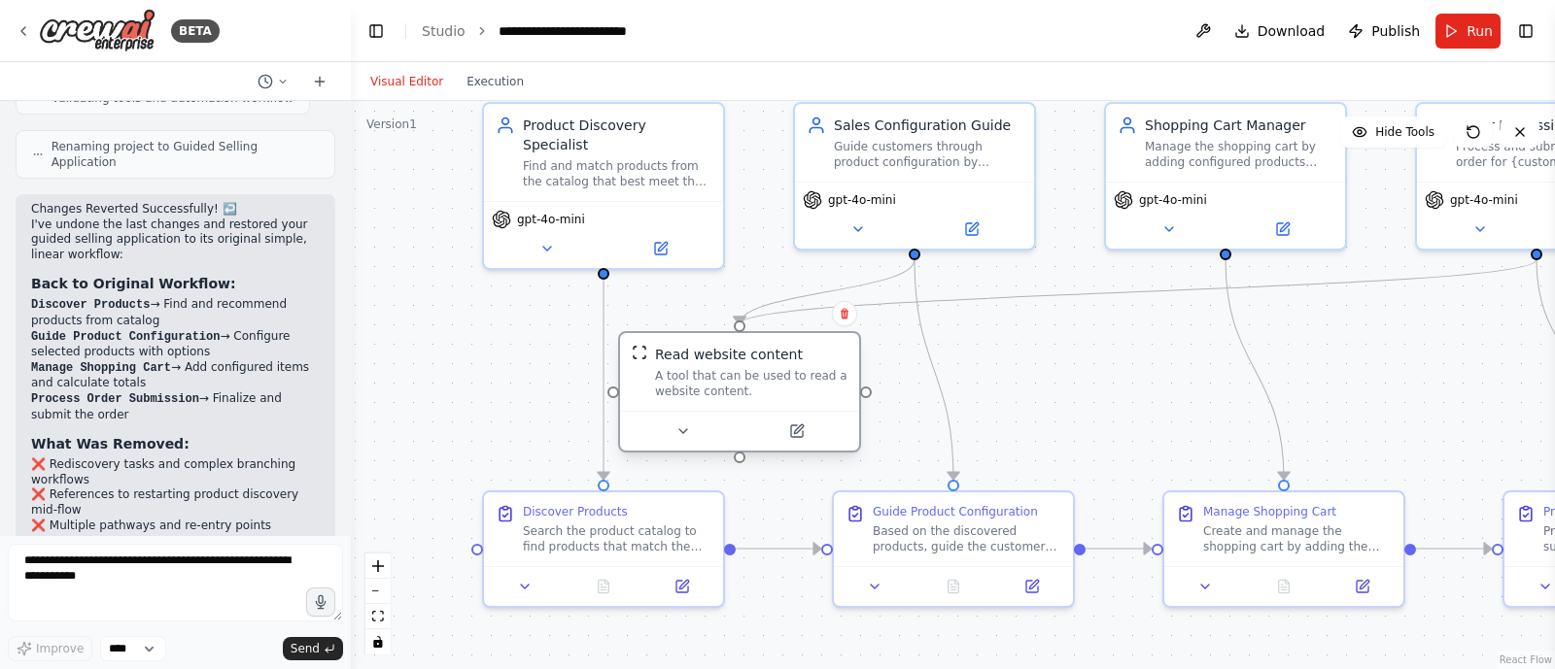
drag, startPoint x: 1004, startPoint y: 479, endPoint x: 853, endPoint y: 449, distance: 153.6
click at [1036, 383] on div ".deletable-edge-delete-btn { width: 20px; height: 20px; border: 0px solid #ffff…" at bounding box center [953, 385] width 1204 height 568
click at [793, 432] on icon at bounding box center [796, 429] width 9 height 9
click at [794, 440] on button at bounding box center [794, 431] width 110 height 23
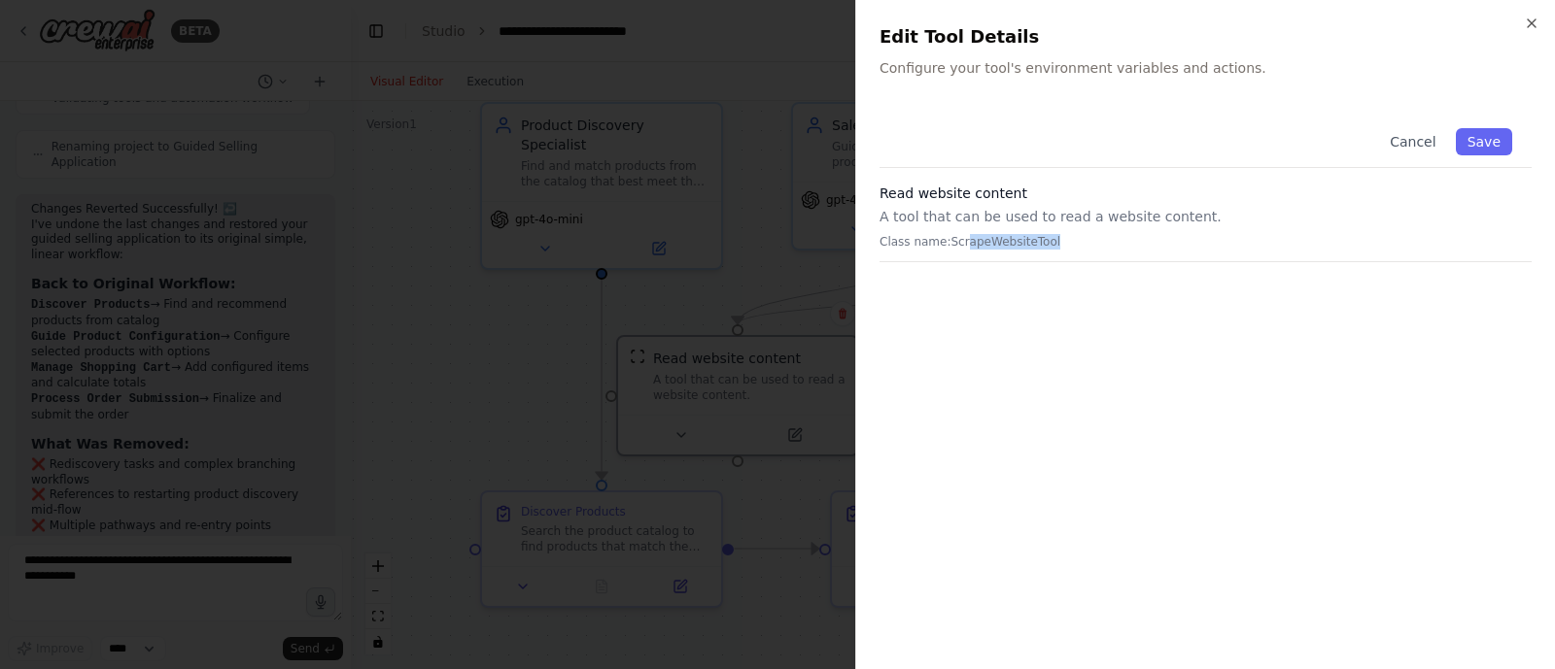
drag, startPoint x: 957, startPoint y: 245, endPoint x: 1041, endPoint y: 241, distance: 83.6
click at [1041, 241] on p "Class name: ScrapeWebsiteTool" at bounding box center [1205, 242] width 652 height 16
click at [1527, 14] on div "Close Edit Tool Details Configure your tool's environment variables and actions…" at bounding box center [1205, 334] width 700 height 669
click at [1411, 142] on button "Cancel" at bounding box center [1412, 141] width 69 height 27
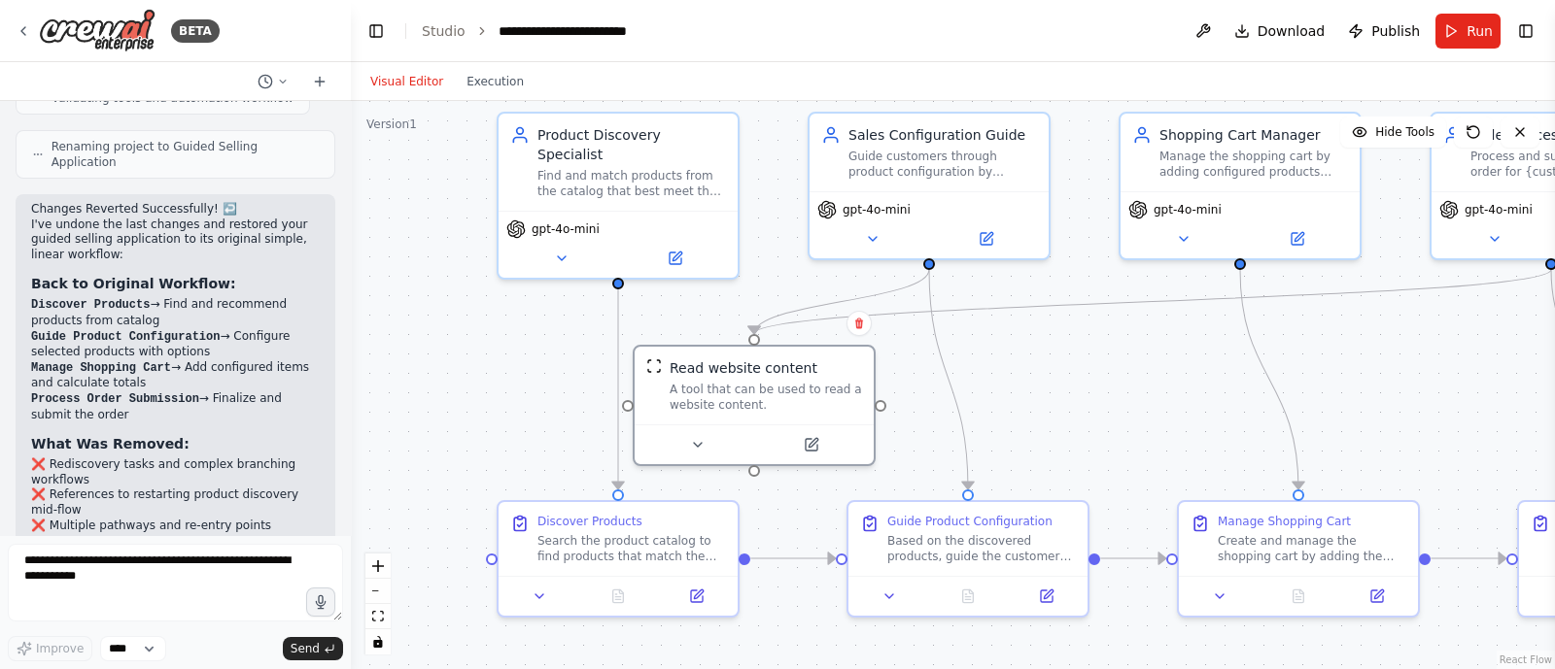
drag, startPoint x: 494, startPoint y: 417, endPoint x: 509, endPoint y: 427, distance: 18.3
click at [509, 427] on div ".deletable-edge-delete-btn { width: 20px; height: 20px; border: 0px solid #ffff…" at bounding box center [953, 385] width 1204 height 568
click at [530, 421] on div ".deletable-edge-delete-btn { width: 20px; height: 20px; border: 0px solid #ffff…" at bounding box center [953, 385] width 1204 height 568
click at [20, 34] on icon at bounding box center [24, 31] width 16 height 16
